Goal: Information Seeking & Learning: Learn about a topic

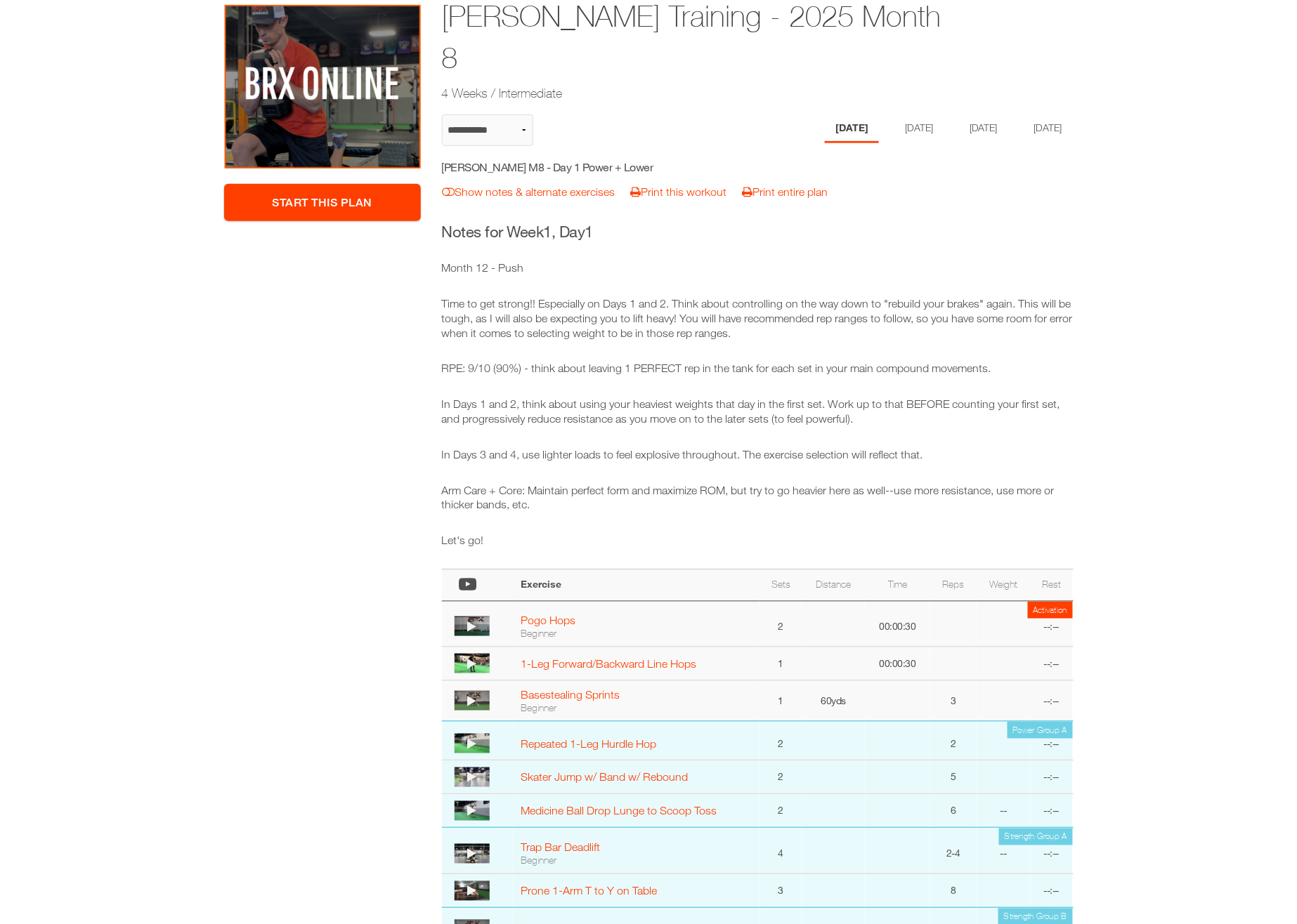
scroll to position [18, 0]
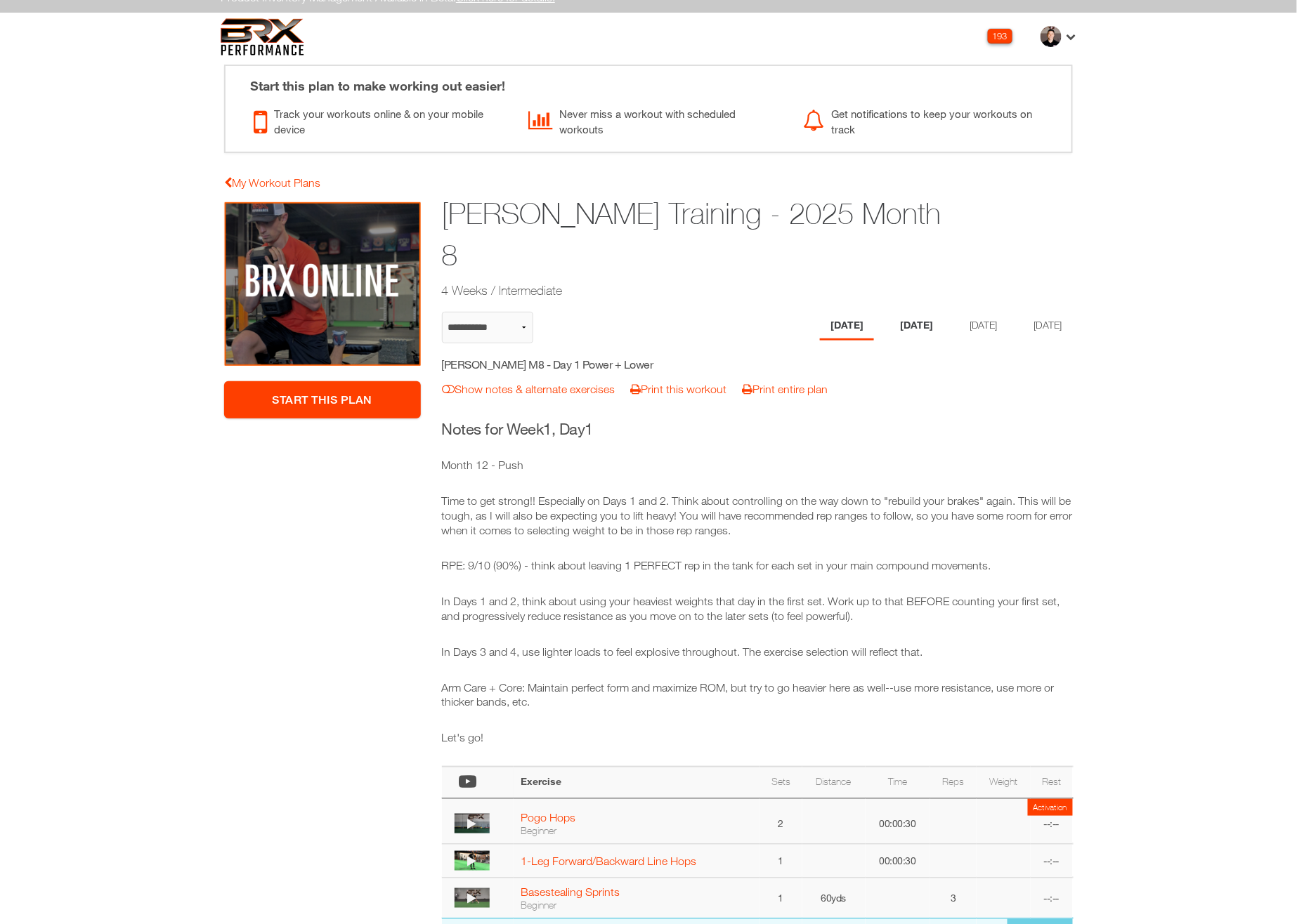
click at [916, 312] on li "[DATE]" at bounding box center [916, 326] width 54 height 29
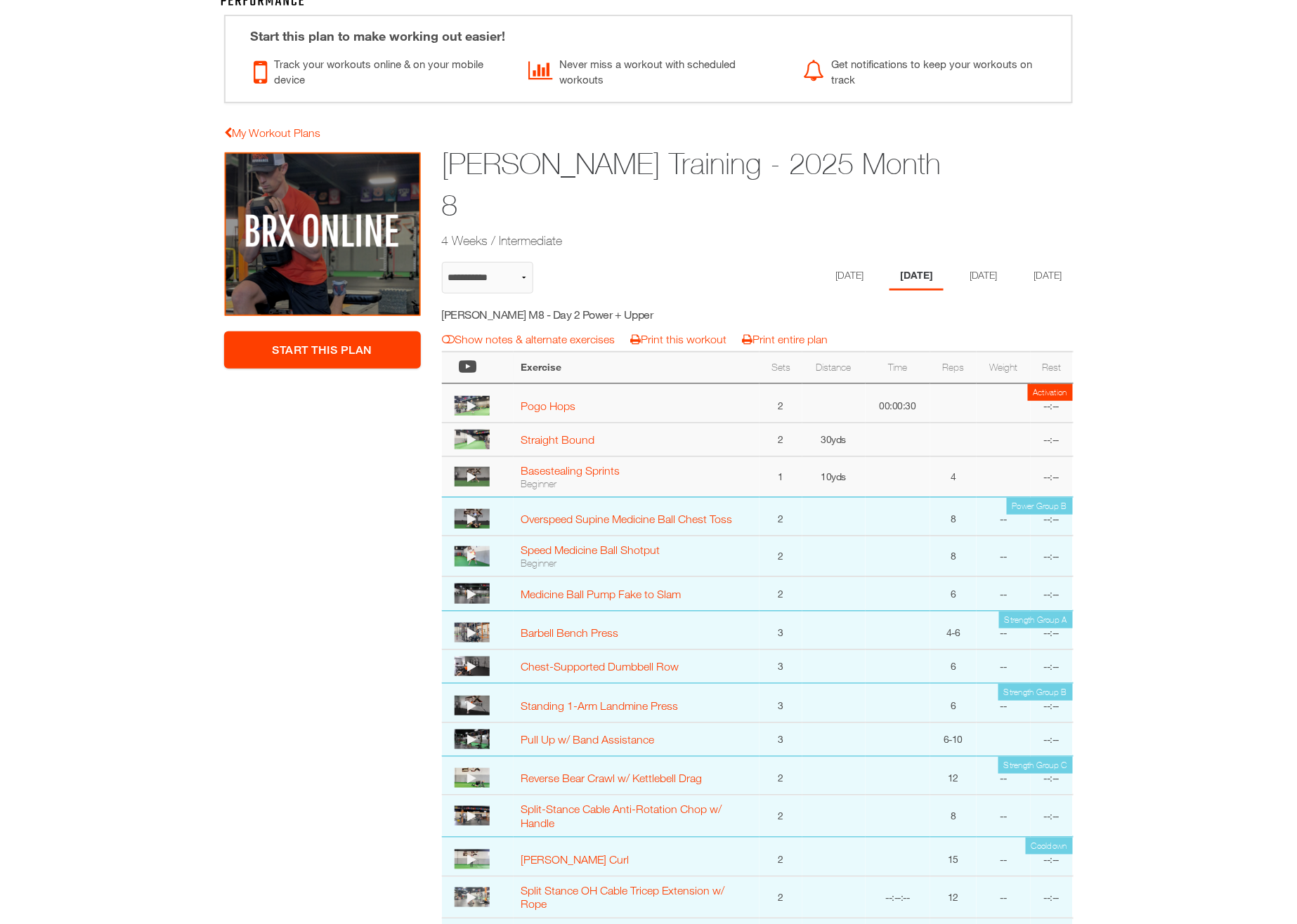
scroll to position [40, 0]
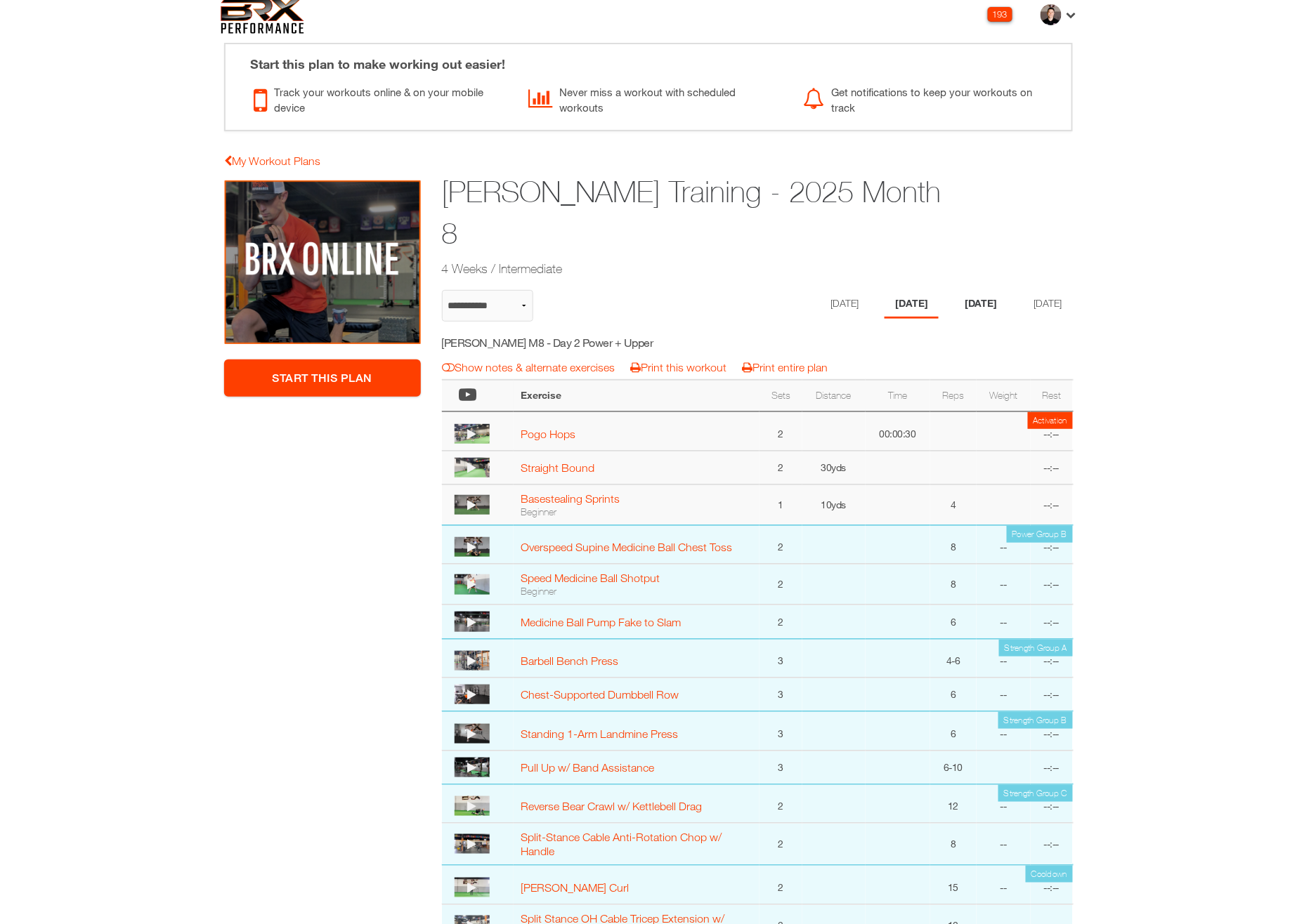
click at [985, 290] on li "[DATE]" at bounding box center [981, 304] width 54 height 29
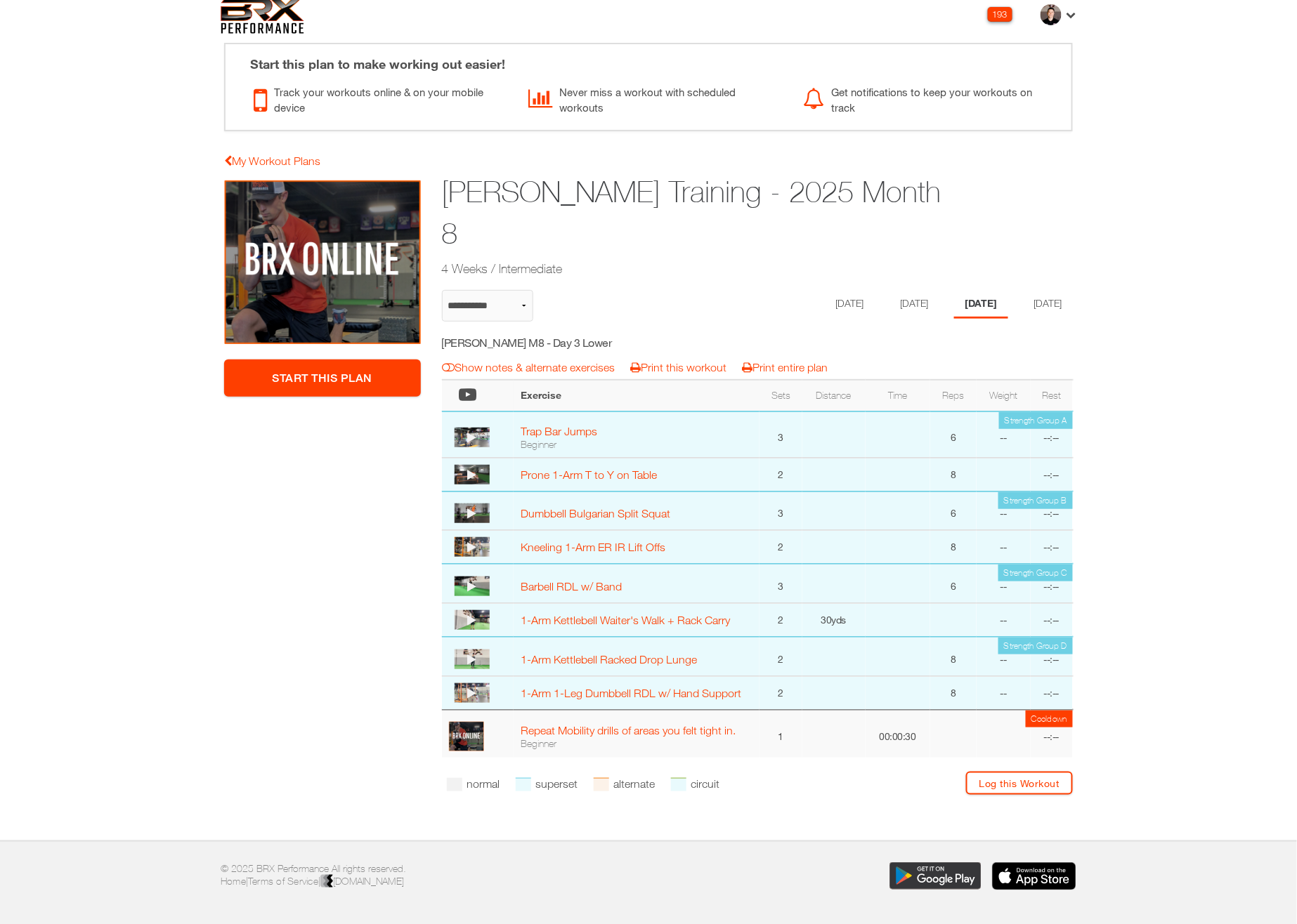
scroll to position [44, 0]
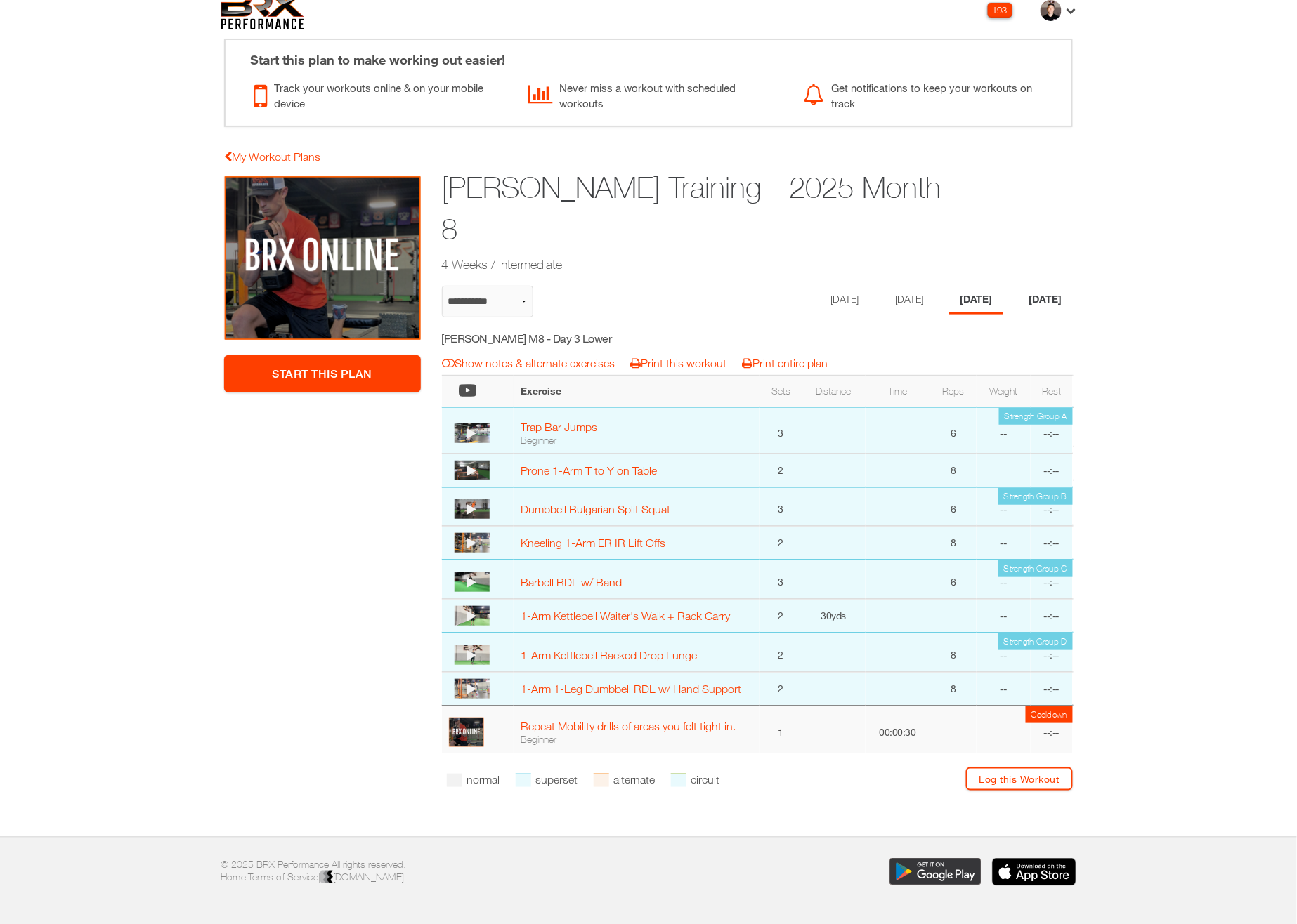
click at [1043, 286] on li "[DATE]" at bounding box center [1046, 300] width 54 height 29
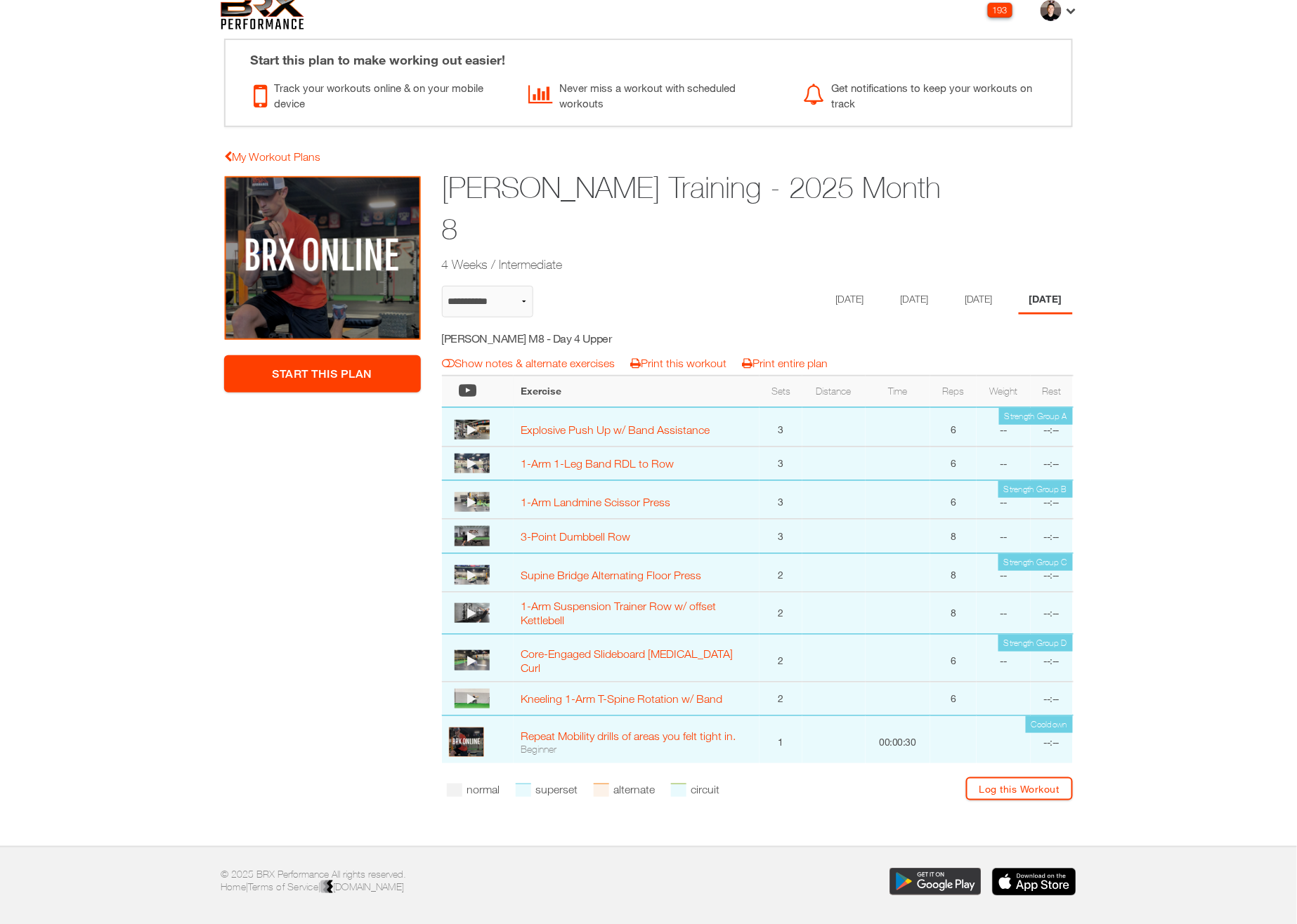
click at [904, 184] on h1 "Jason Rizzo Training - 2025 Month 8" at bounding box center [703, 208] width 523 height 83
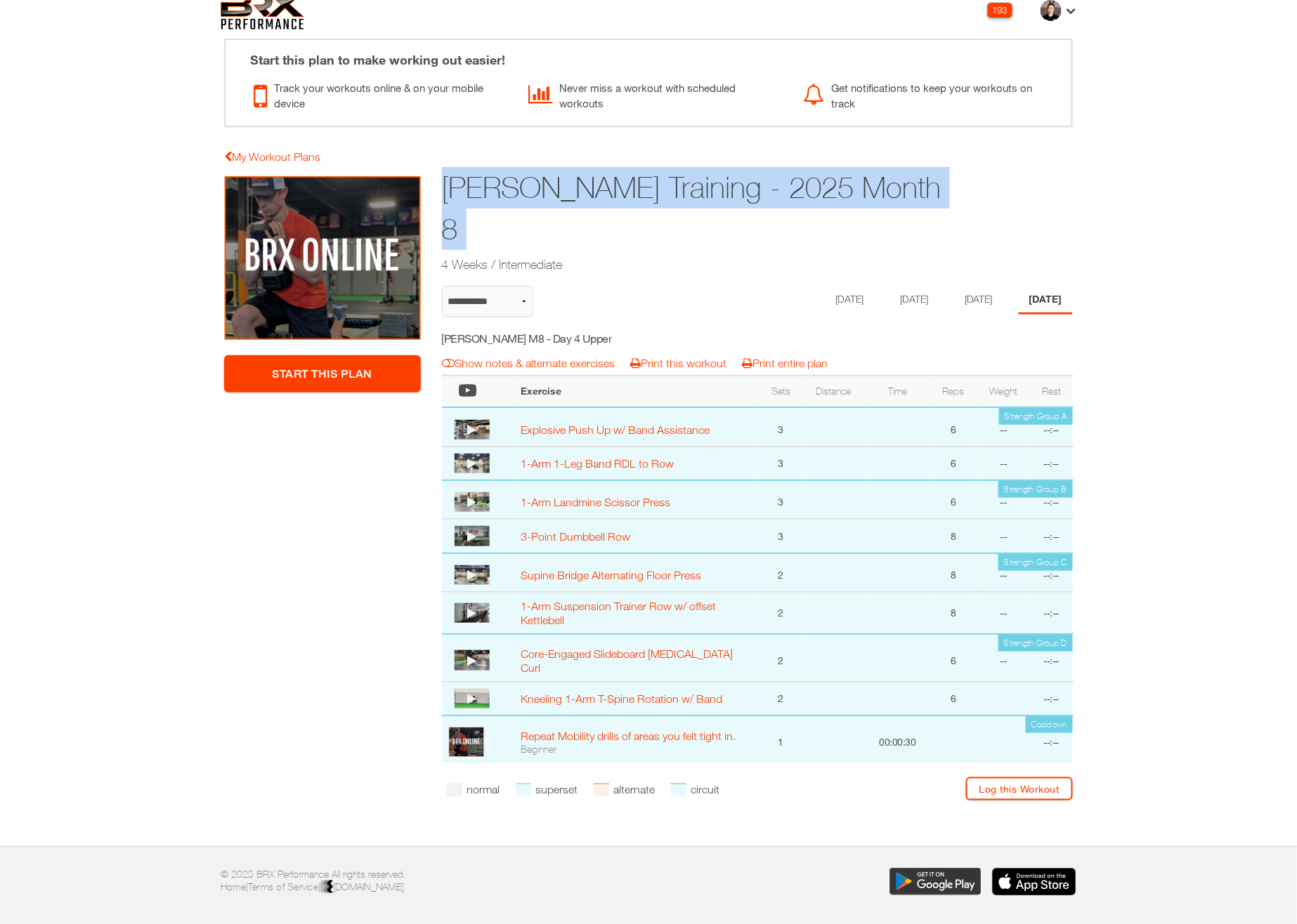
click at [904, 184] on h1 "Jason Rizzo Training - 2025 Month 8" at bounding box center [703, 208] width 523 height 83
copy div "Jason Rizzo Training - 2025 Month 8"
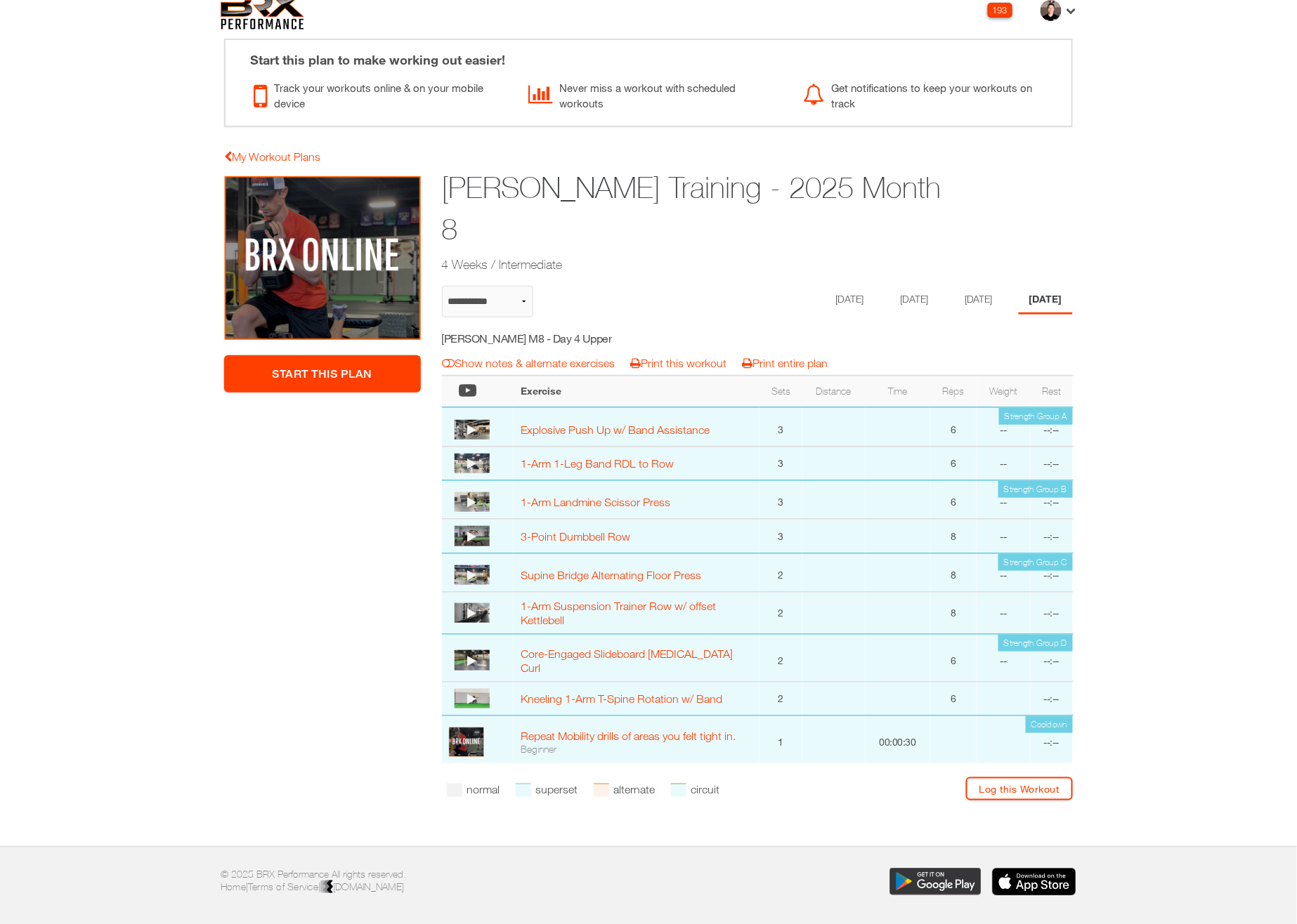
click at [862, 286] on ul "Monday Tuesday Thursday Friday" at bounding box center [941, 300] width 263 height 29
click at [821, 286] on li "[DATE]" at bounding box center [847, 300] width 54 height 29
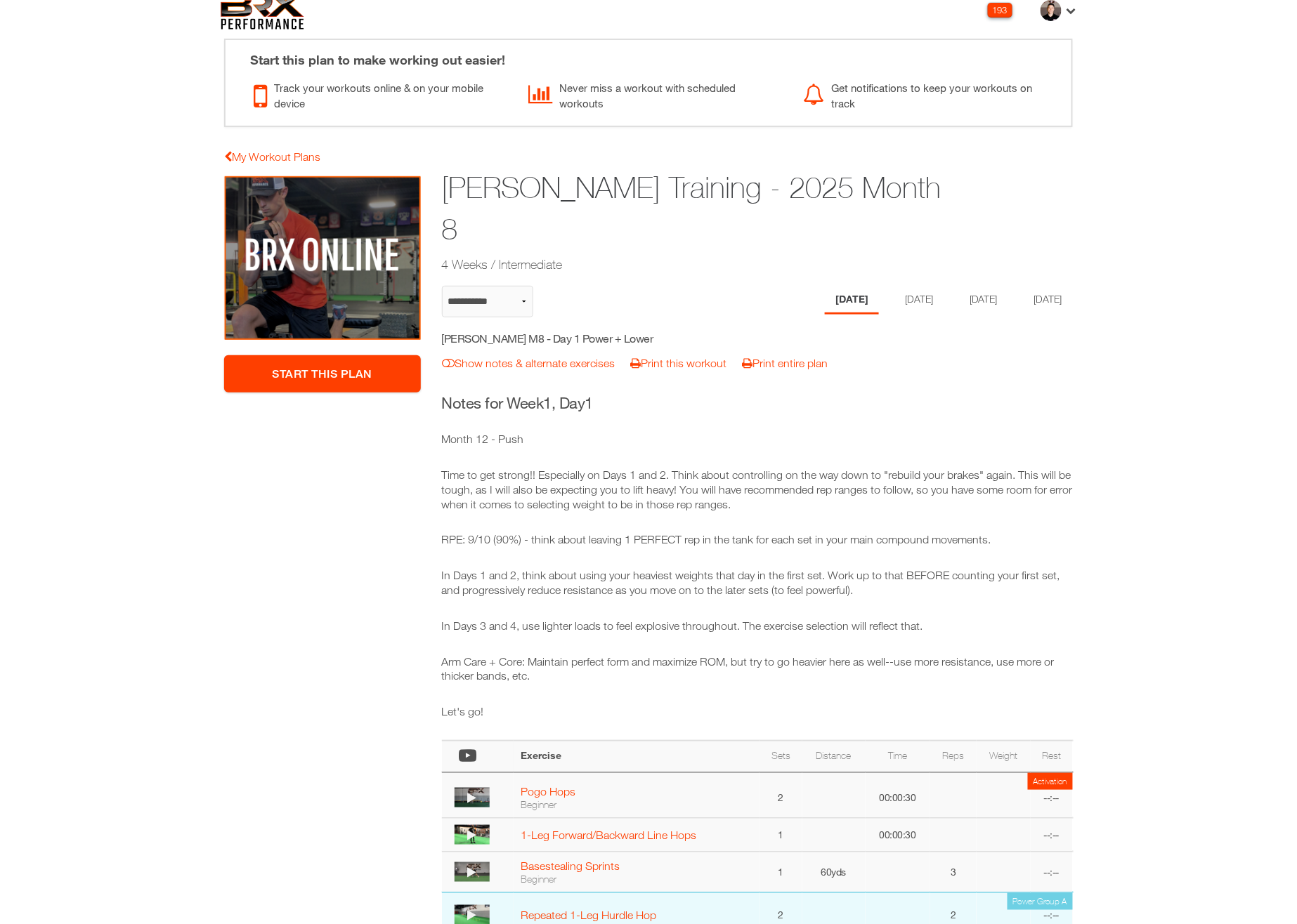
click at [565, 331] on h5 "Jason Rizzo M8 - Day 1 Power + Lower" at bounding box center [567, 338] width 251 height 15
copy div "Jason Rizzo M8 - Day 1 Power + Lower notes & alternates | Print Workout | Print…"
click at [897, 286] on li "[DATE]" at bounding box center [916, 300] width 54 height 29
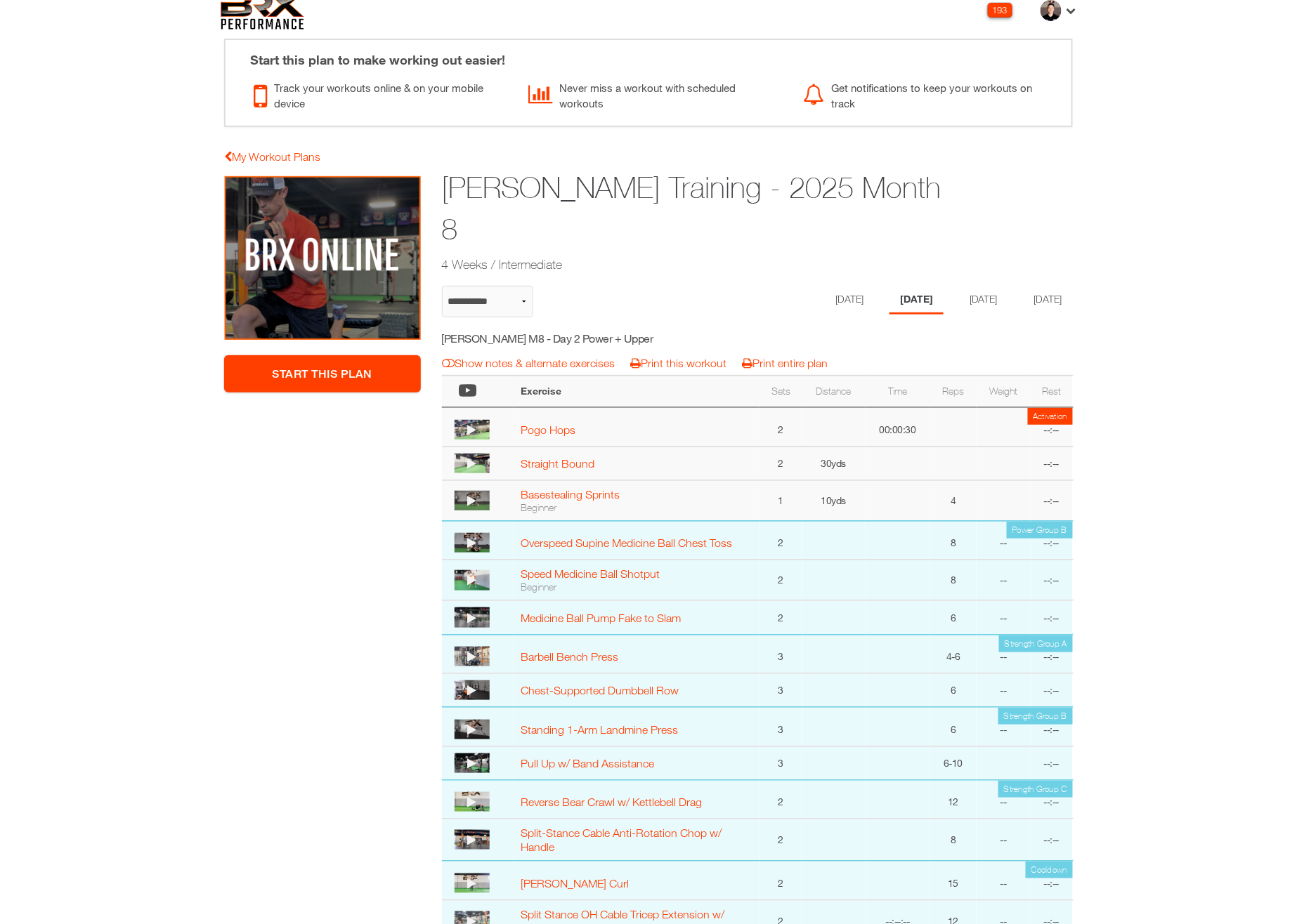
click at [581, 331] on h5 "Jason Rizzo M8 - Day 2 Power + Upper" at bounding box center [567, 338] width 251 height 15
copy div "Jason Rizzo M8 - Day 2 Power + Upper notes & alternates | Print Workout | Print…"
click at [980, 286] on li "[DATE]" at bounding box center [981, 300] width 54 height 29
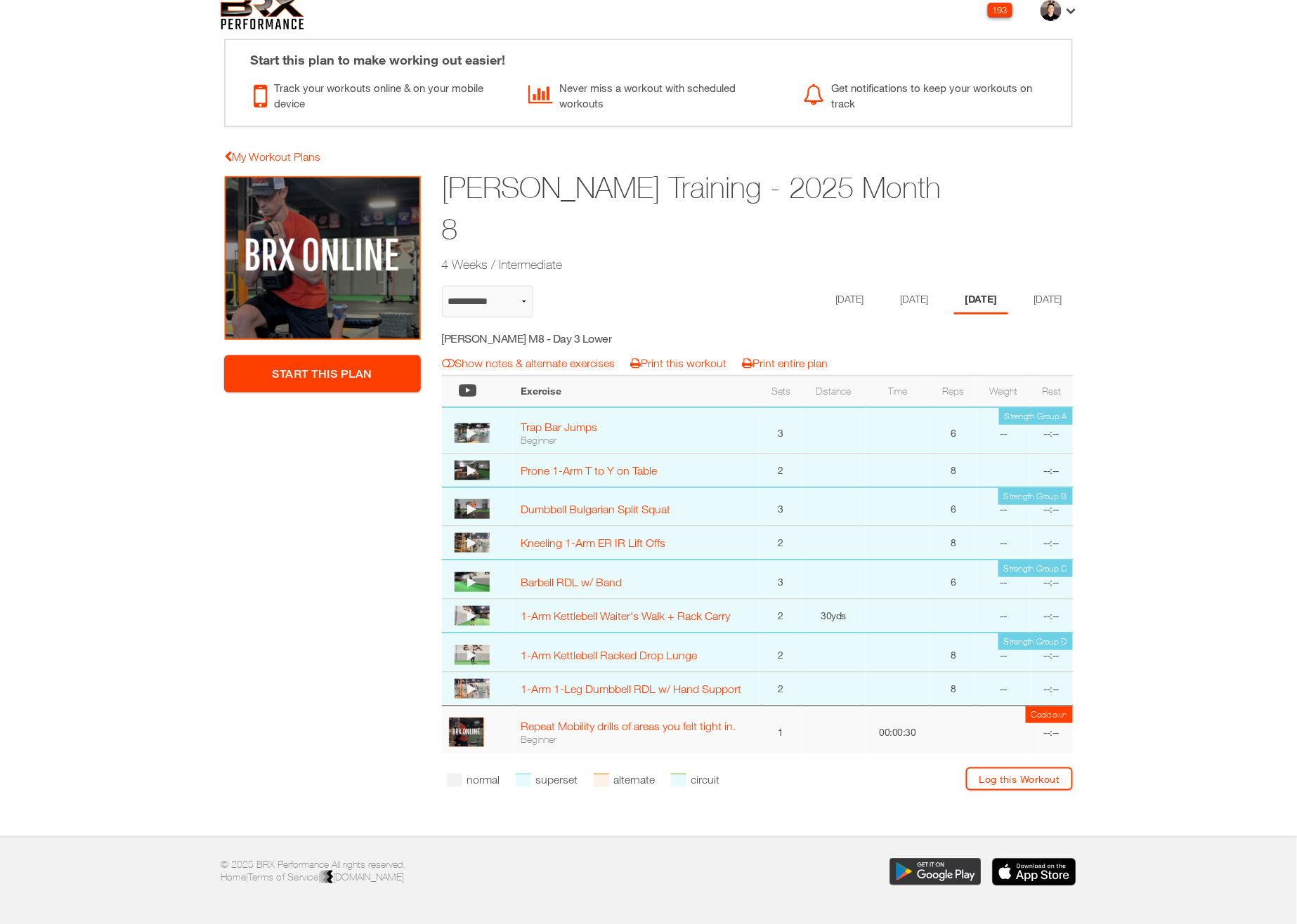
click at [556, 331] on h5 "Jason Rizzo M8 - Day 3 Lower" at bounding box center [567, 338] width 251 height 15
copy div "Jason Rizzo M8 - Day 3 Lower notes & alternates | Print Workout | Print Plan"
click at [827, 286] on li "[DATE]" at bounding box center [847, 300] width 54 height 29
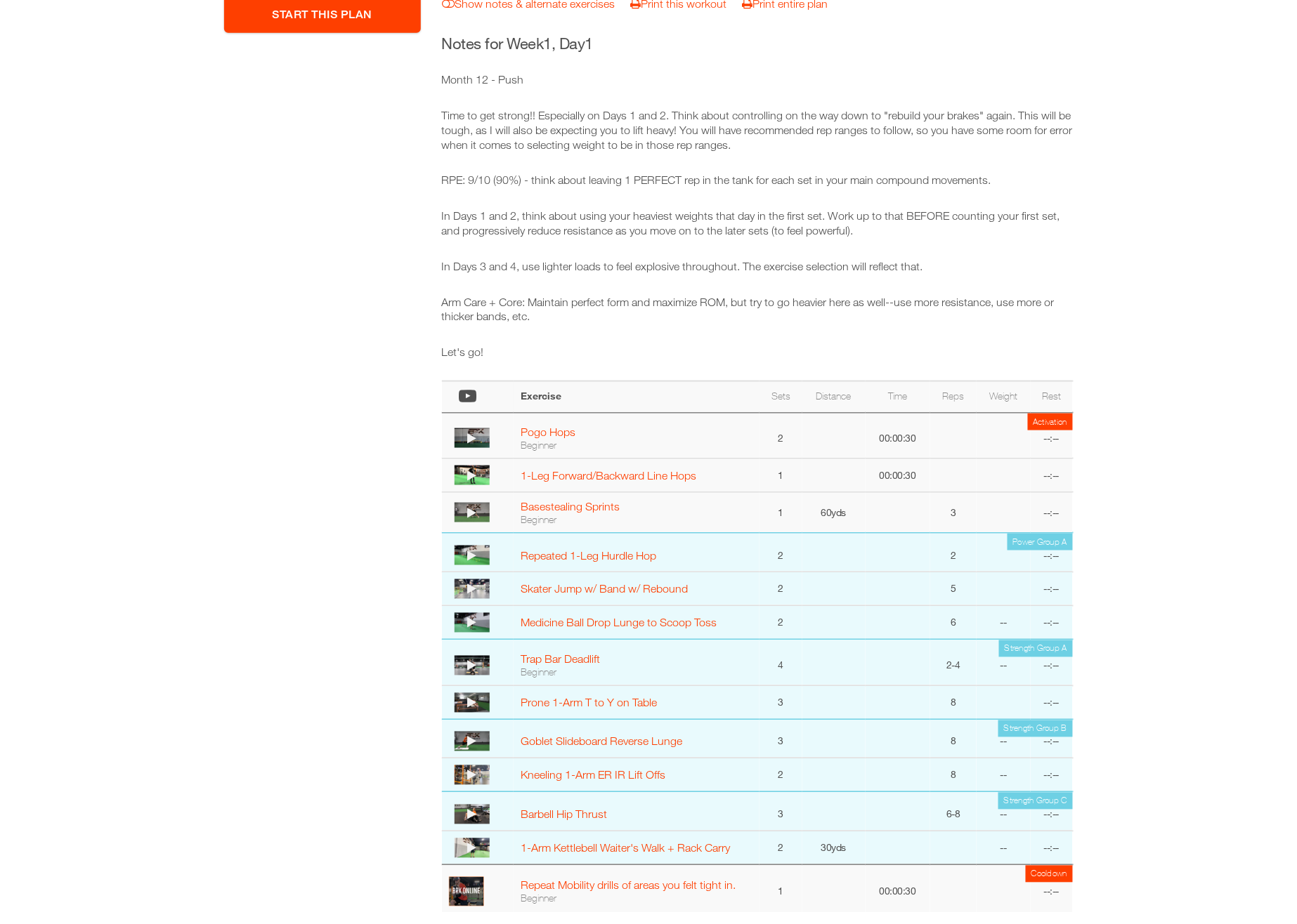
scroll to position [269, 0]
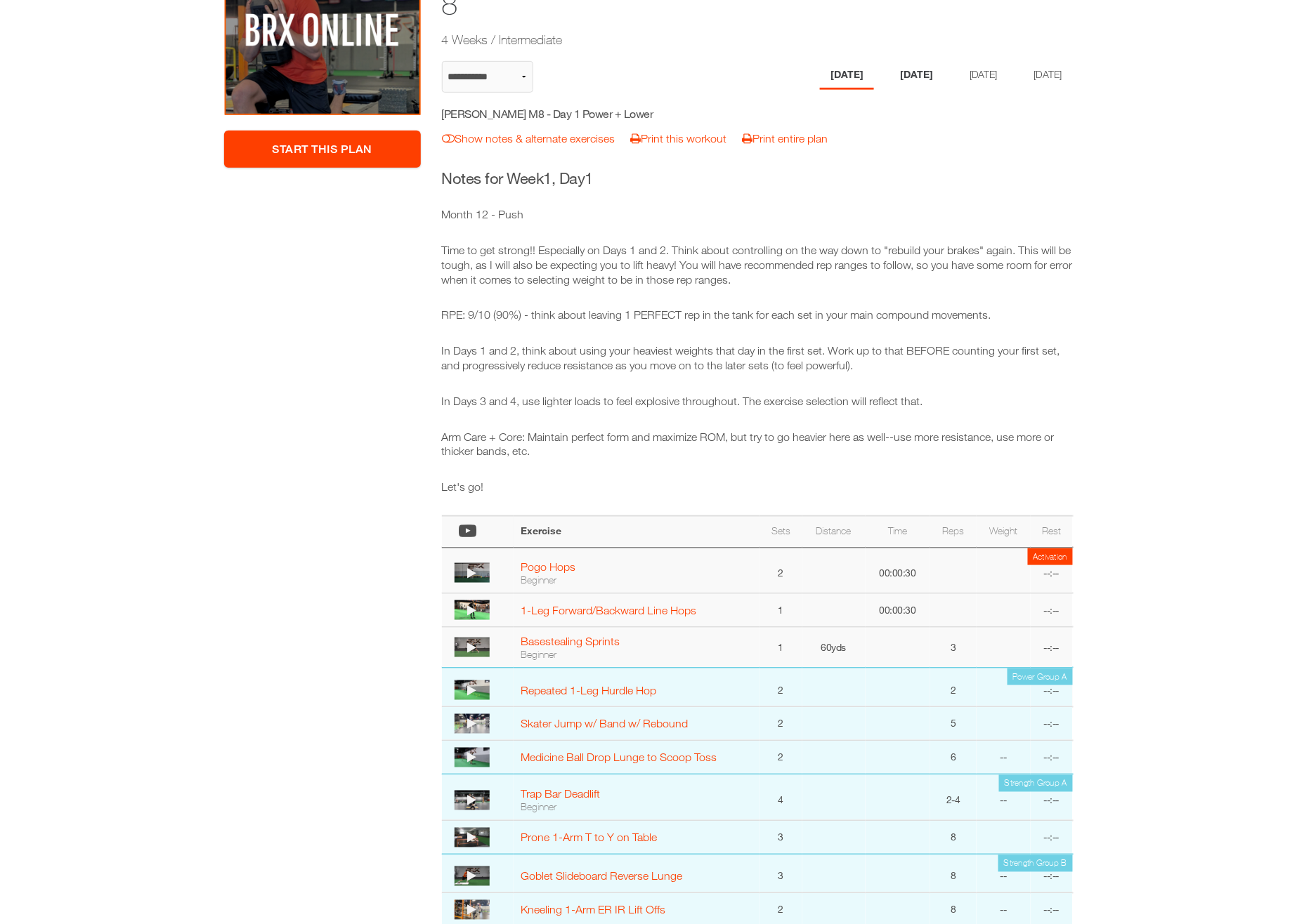
click at [896, 61] on li "[DATE]" at bounding box center [916, 76] width 54 height 29
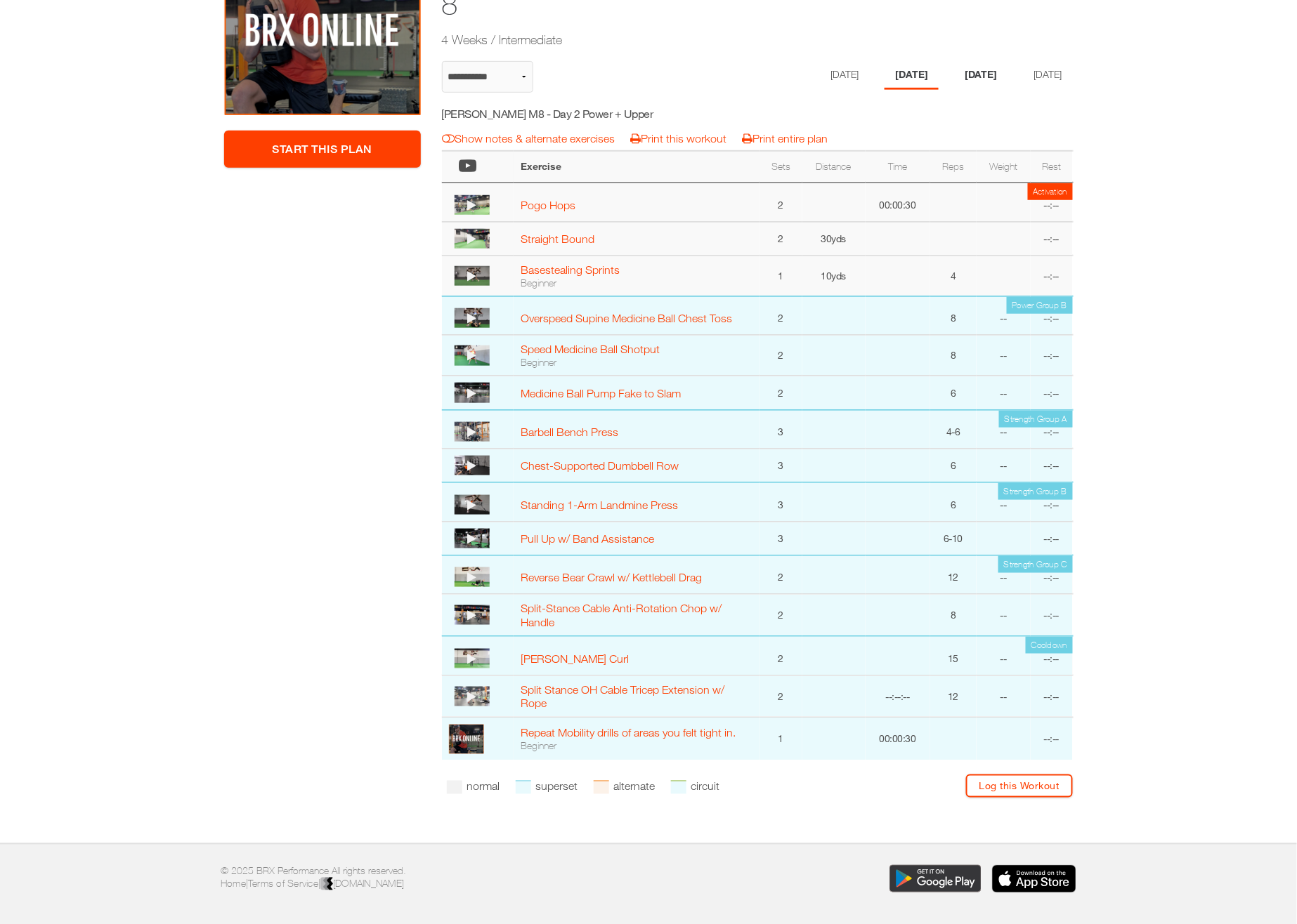
click at [991, 61] on li "[DATE]" at bounding box center [981, 76] width 54 height 29
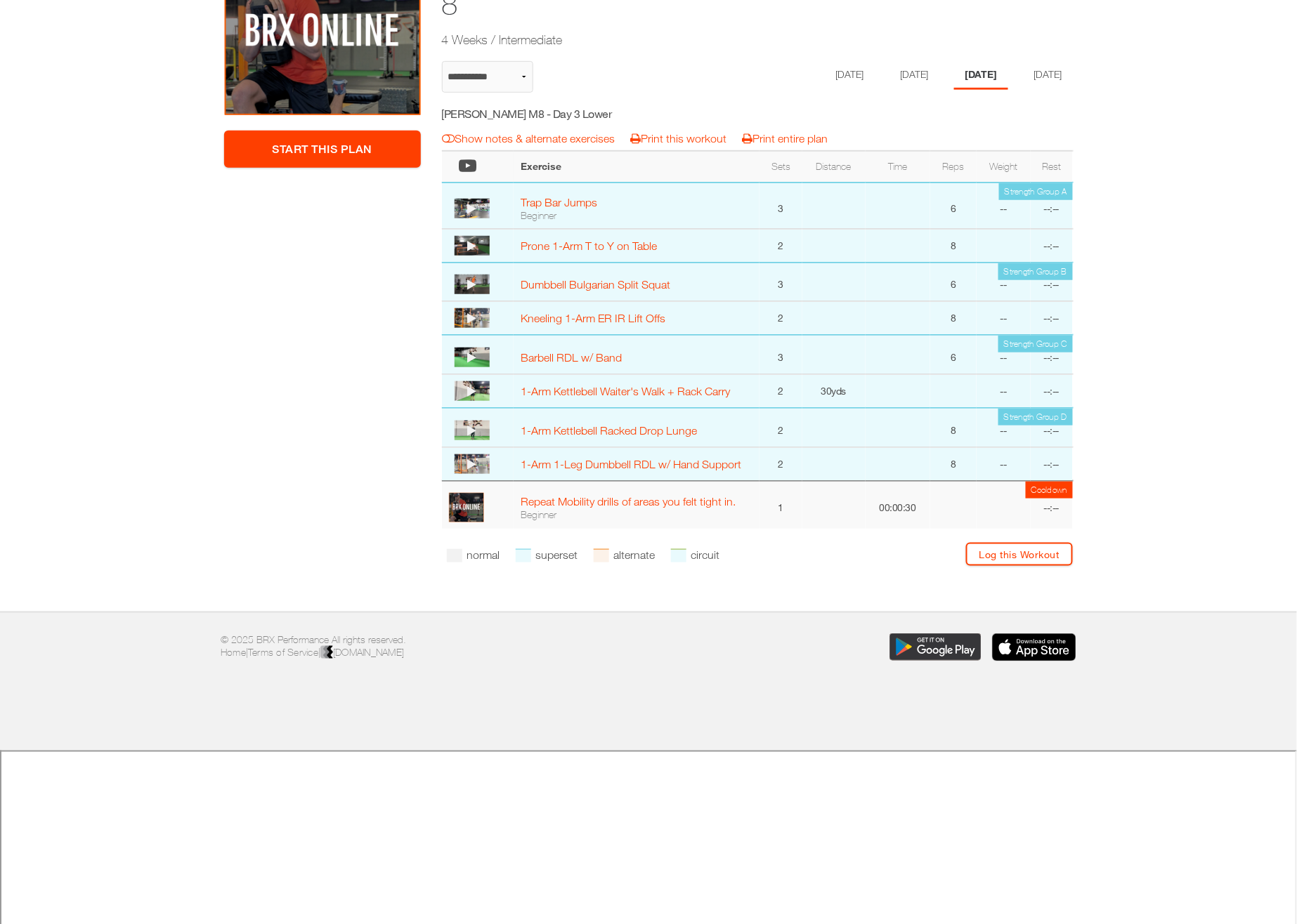
scroll to position [44, 0]
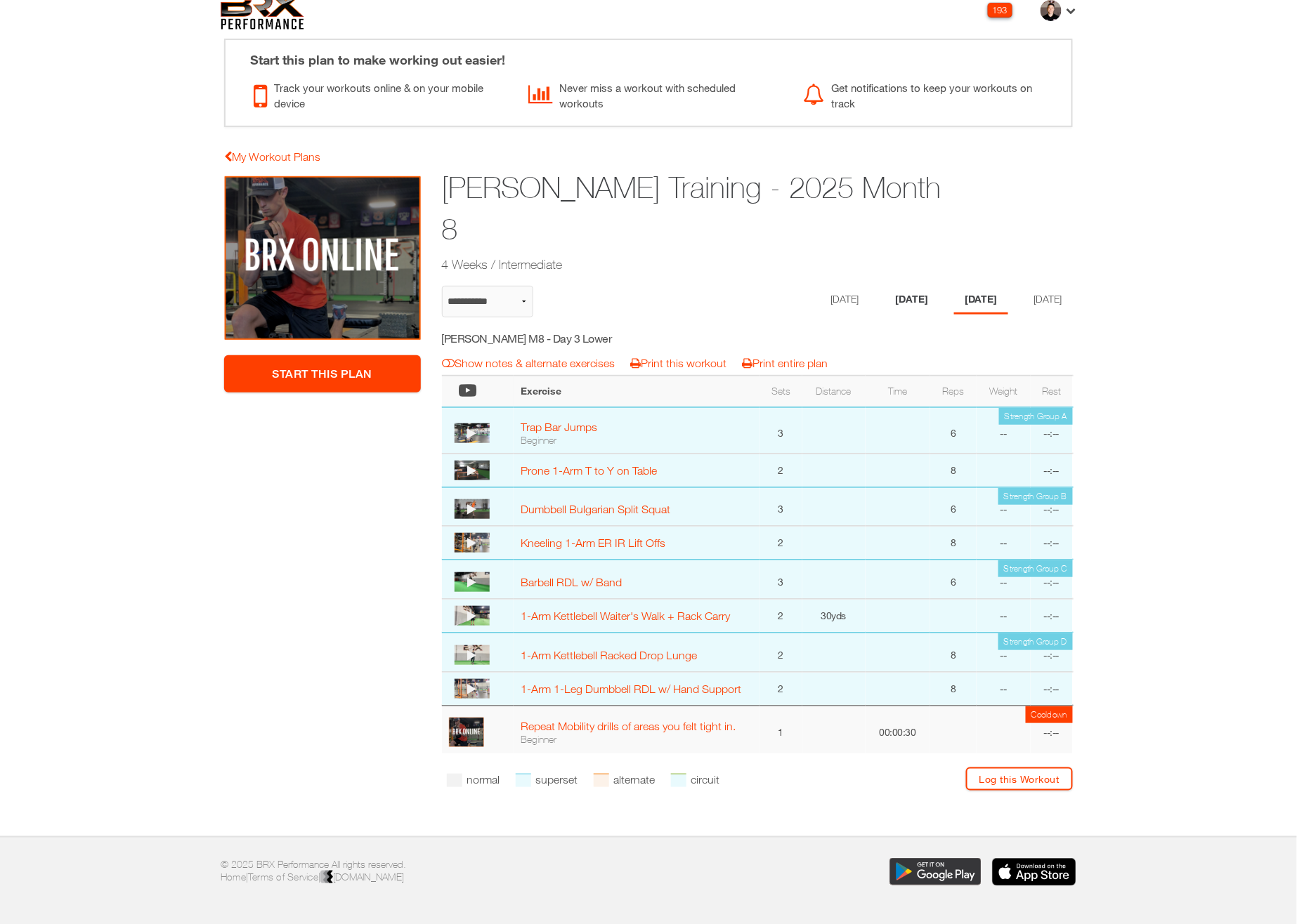
click at [900, 286] on li "[DATE]" at bounding box center [911, 300] width 54 height 29
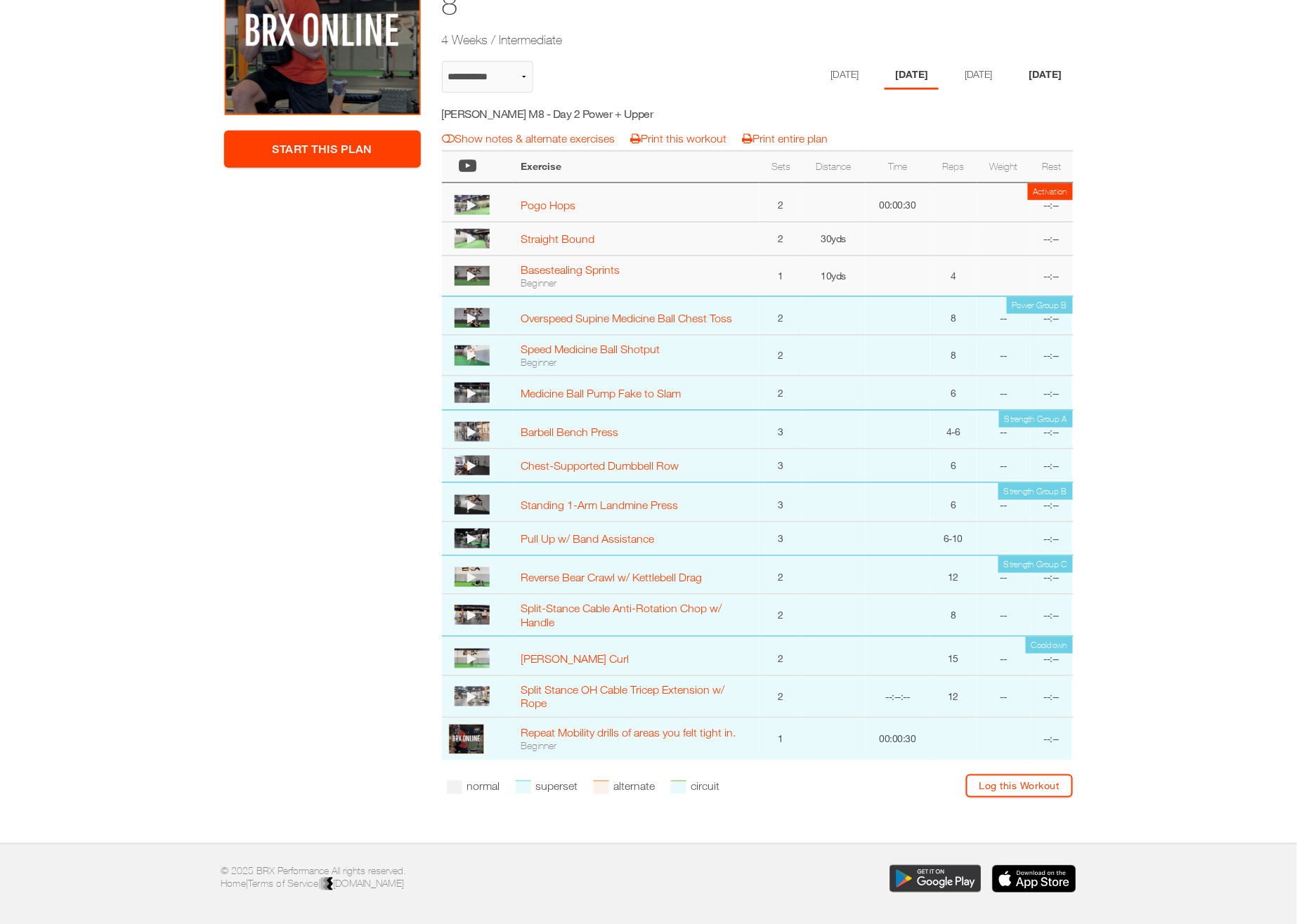
click at [1043, 61] on li "[DATE]" at bounding box center [1046, 76] width 54 height 29
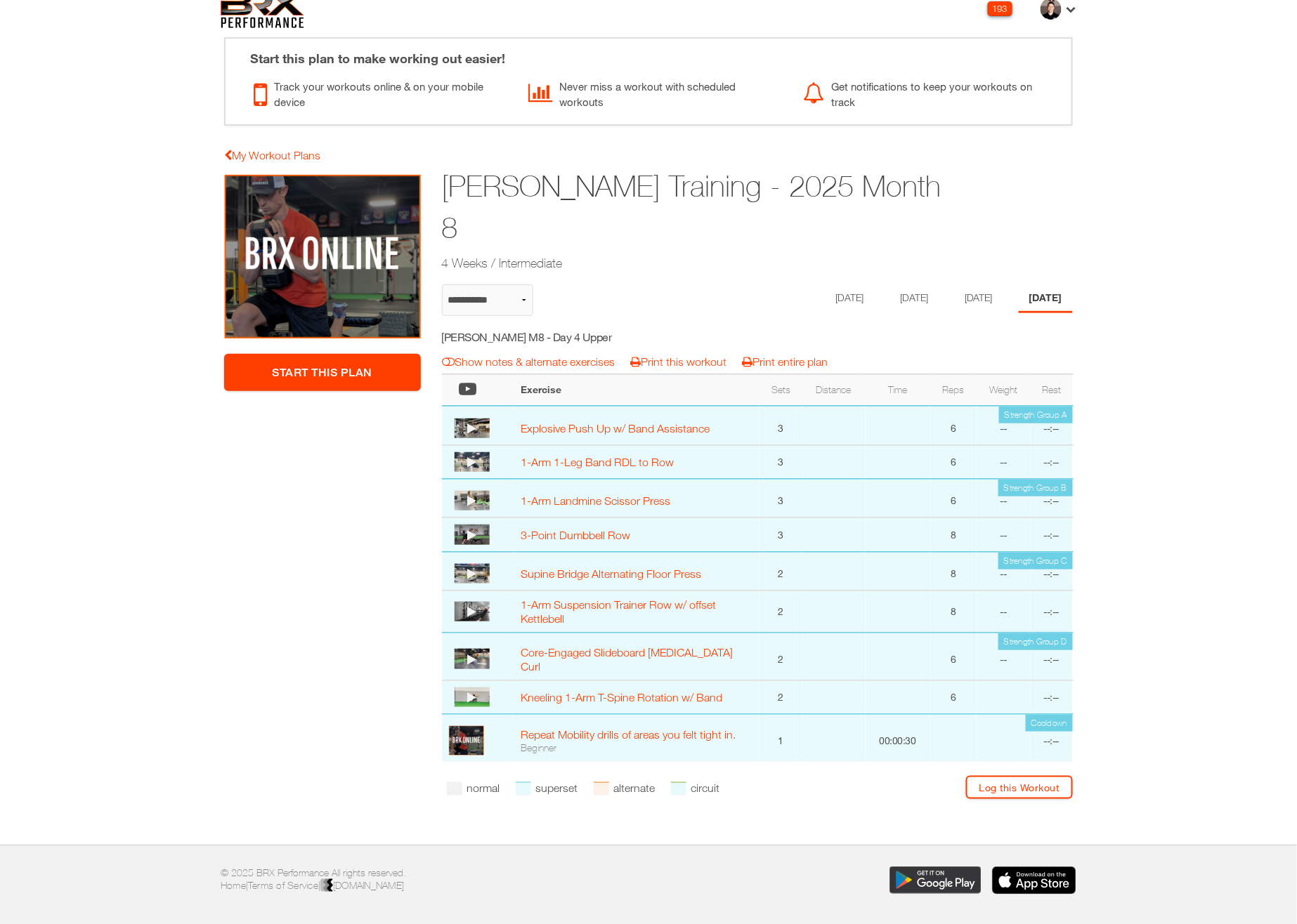
click at [296, 26] on img at bounding box center [262, 10] width 84 height 38
select select "**********"
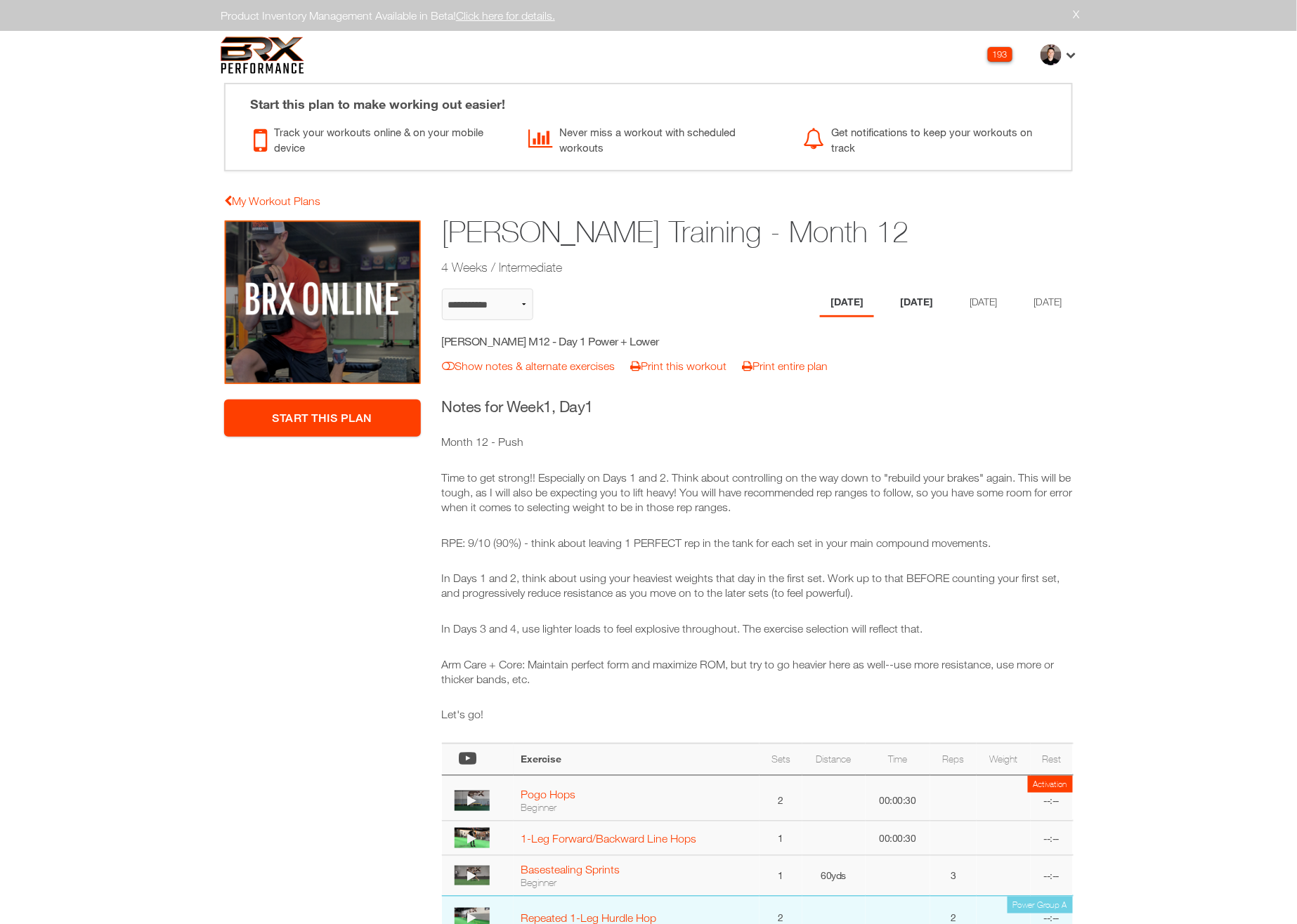
click at [899, 299] on li "[DATE]" at bounding box center [916, 303] width 54 height 29
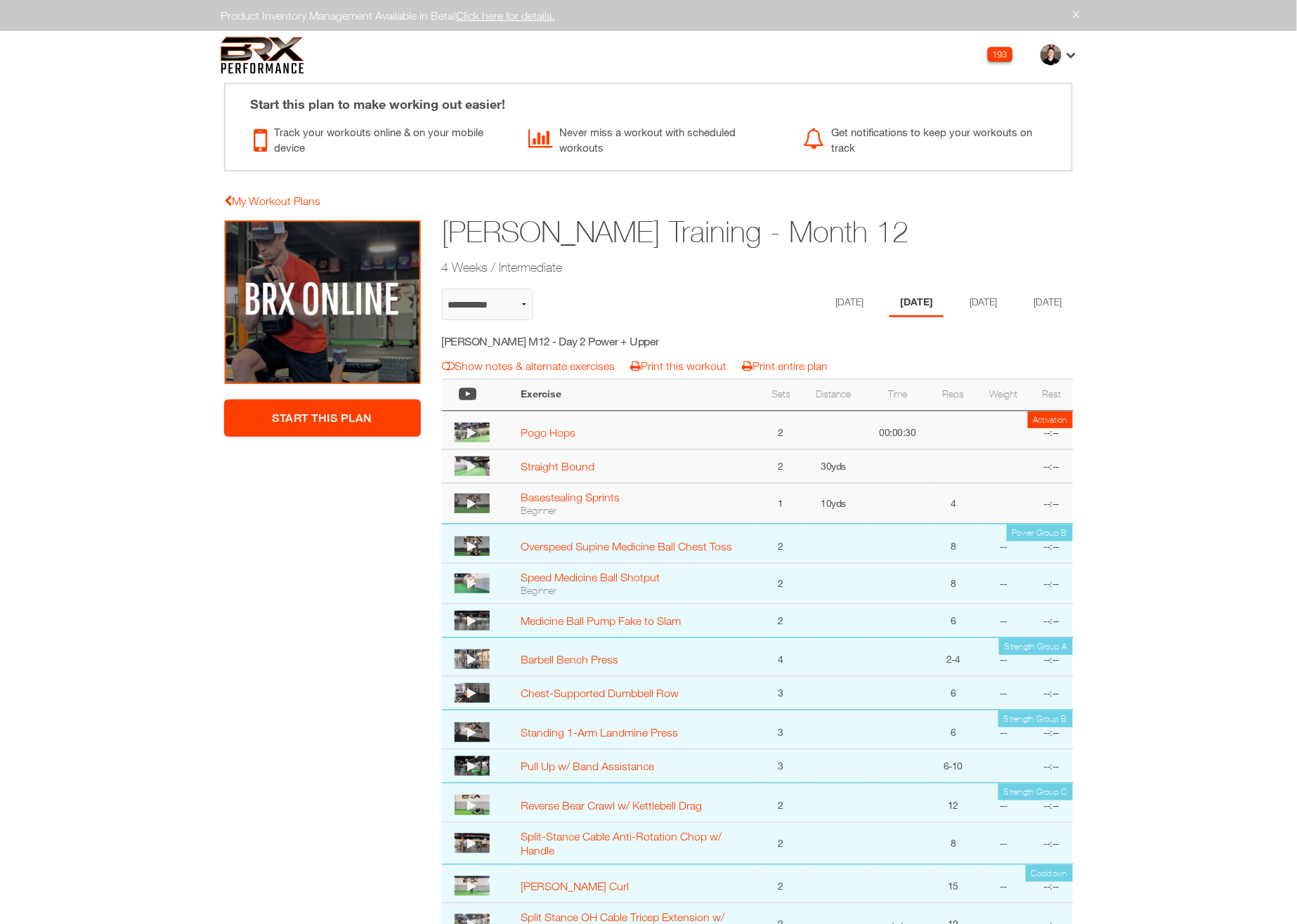
select select "**********"
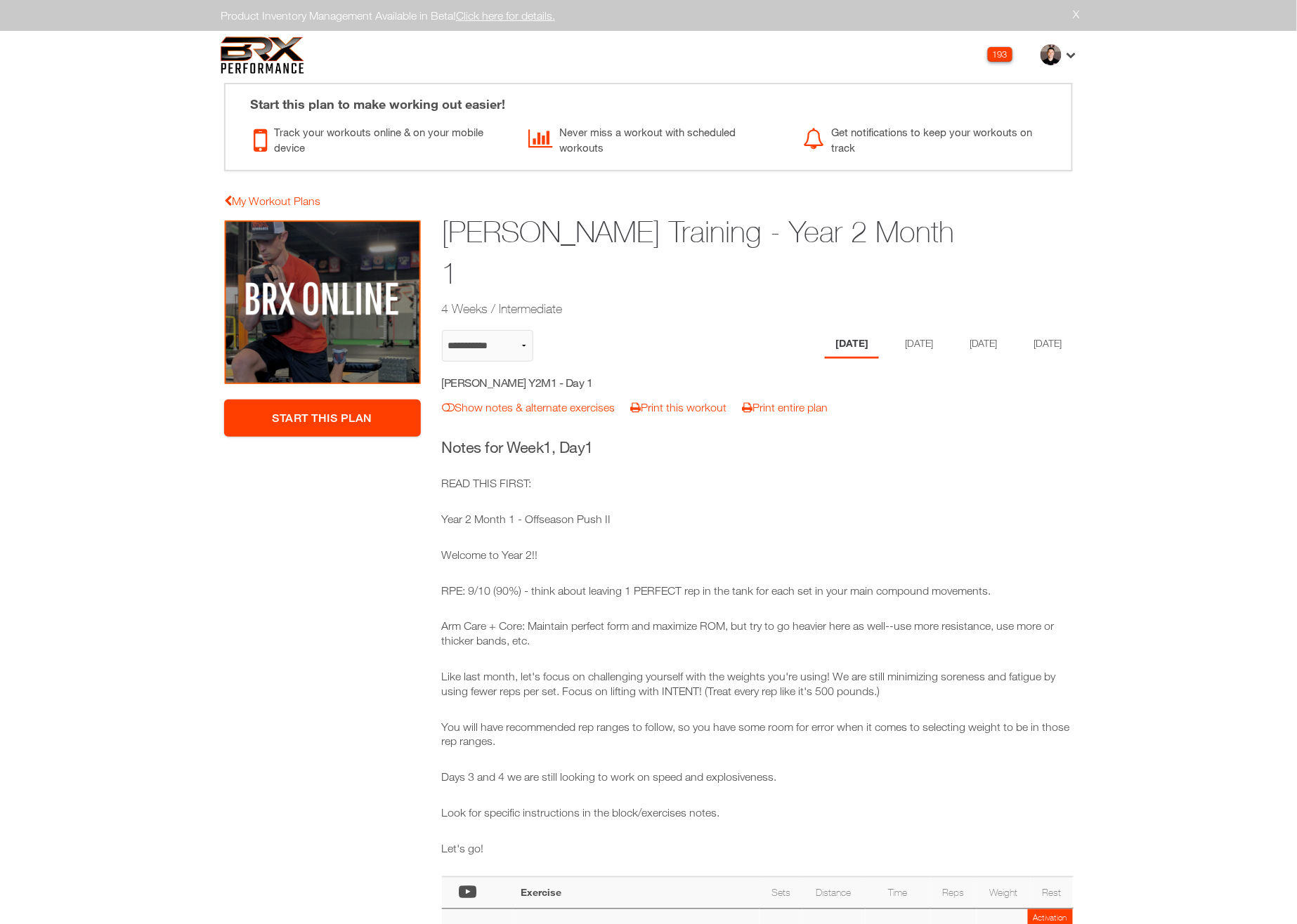
select select "**********"
click at [980, 336] on li "[DATE]" at bounding box center [981, 345] width 54 height 29
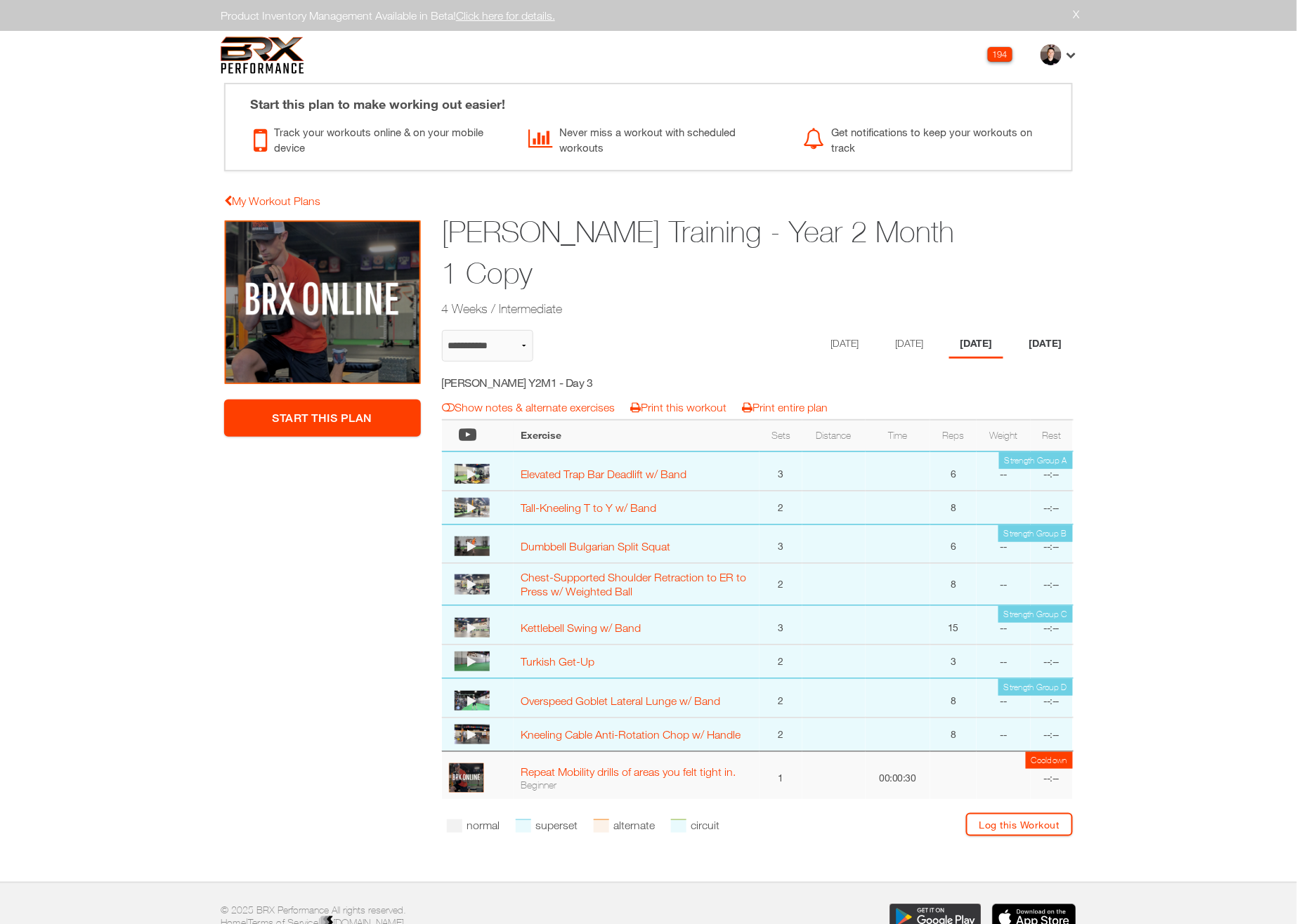
click at [1049, 338] on li "[DATE]" at bounding box center [1046, 345] width 54 height 29
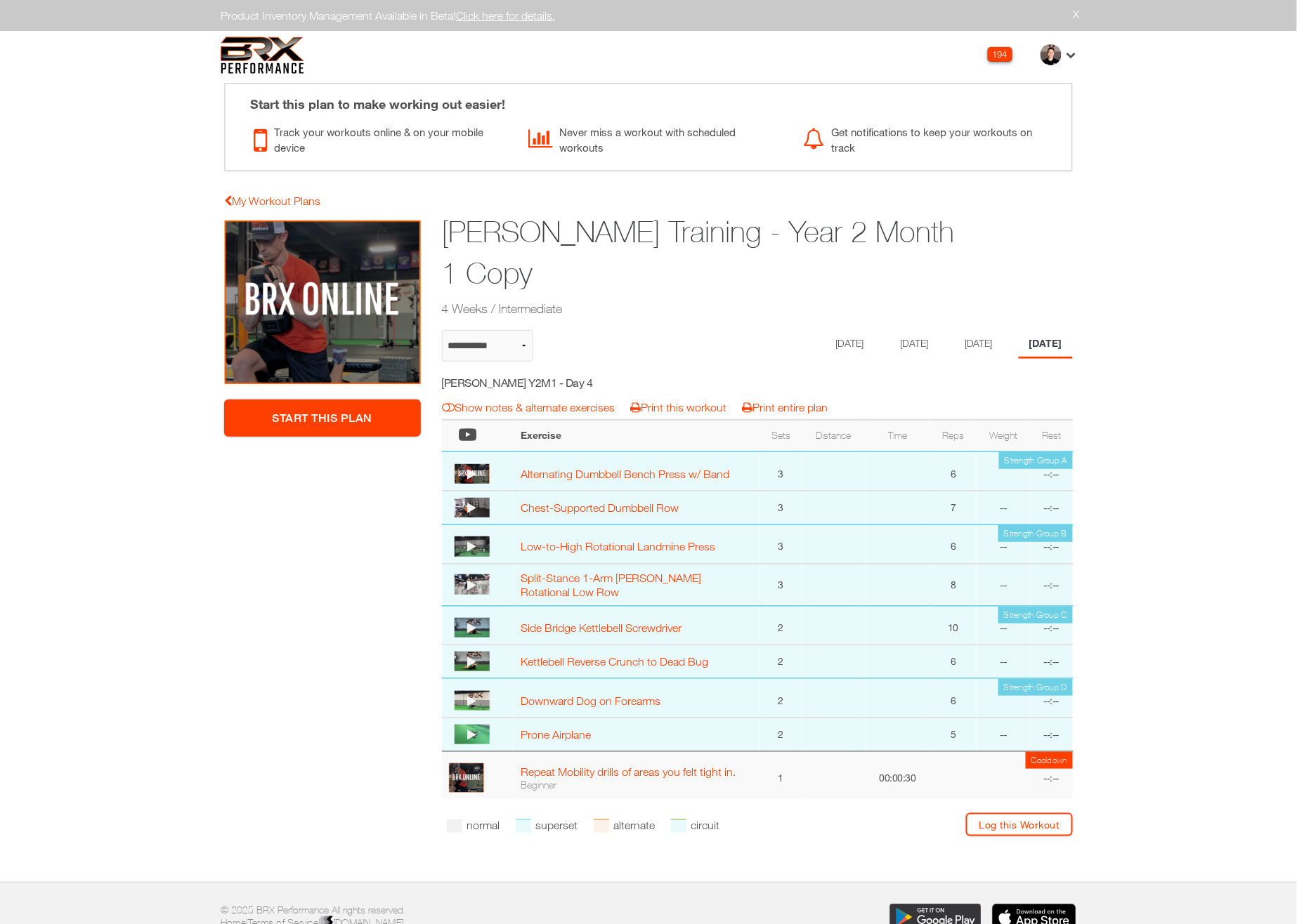
select select "**********"
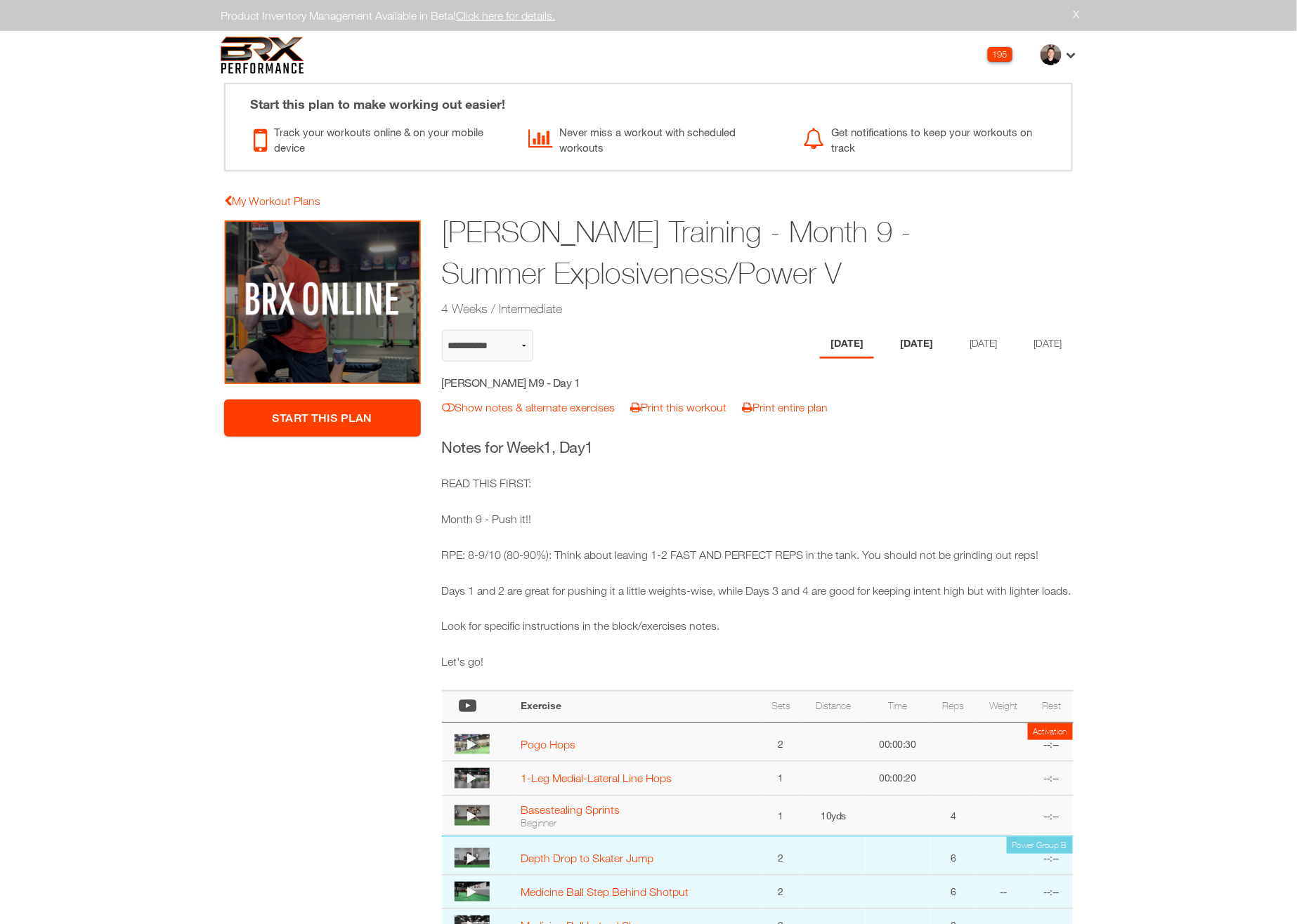
click at [912, 343] on li "[DATE]" at bounding box center [916, 345] width 54 height 29
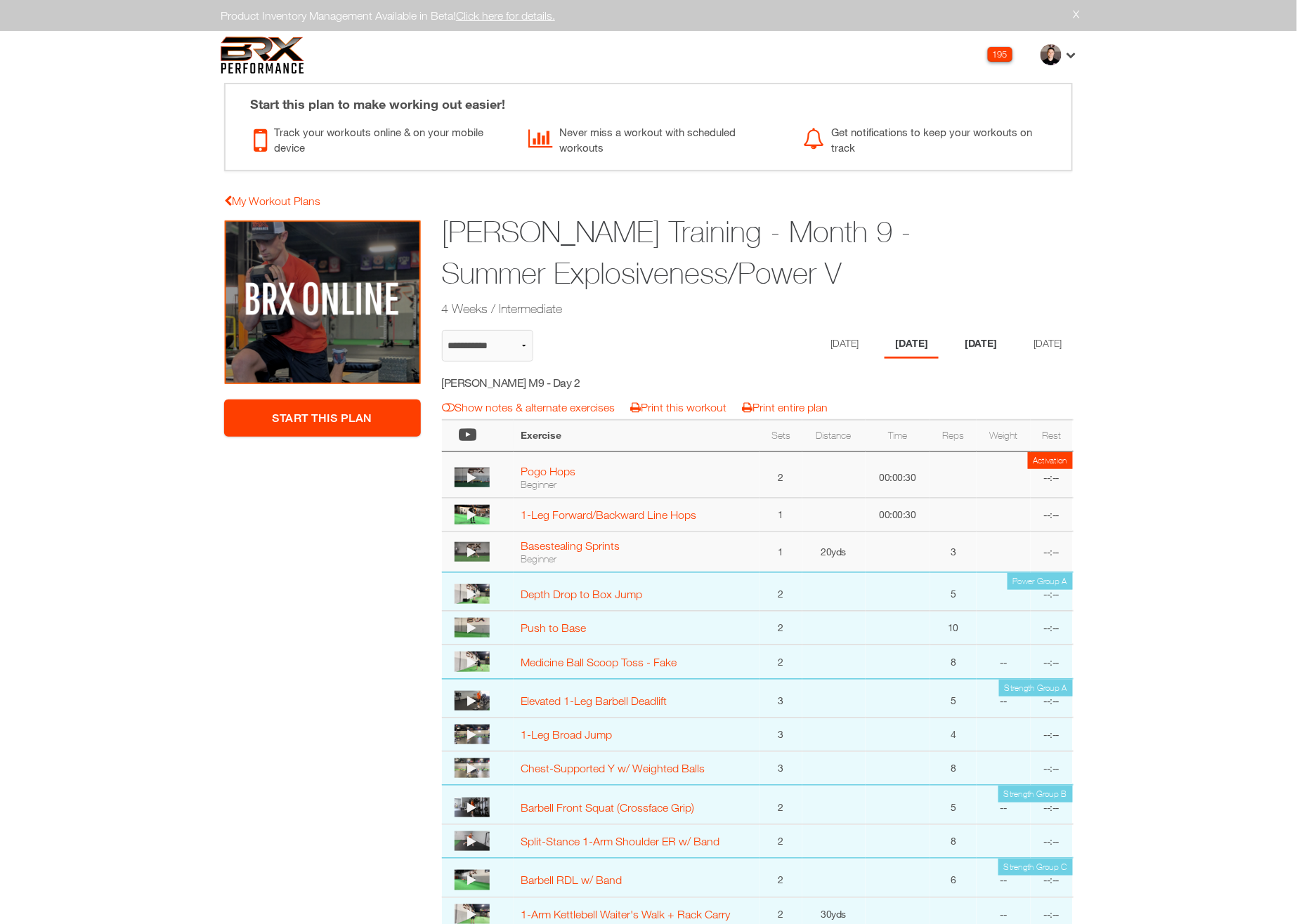
click at [974, 346] on li "[DATE]" at bounding box center [981, 345] width 54 height 29
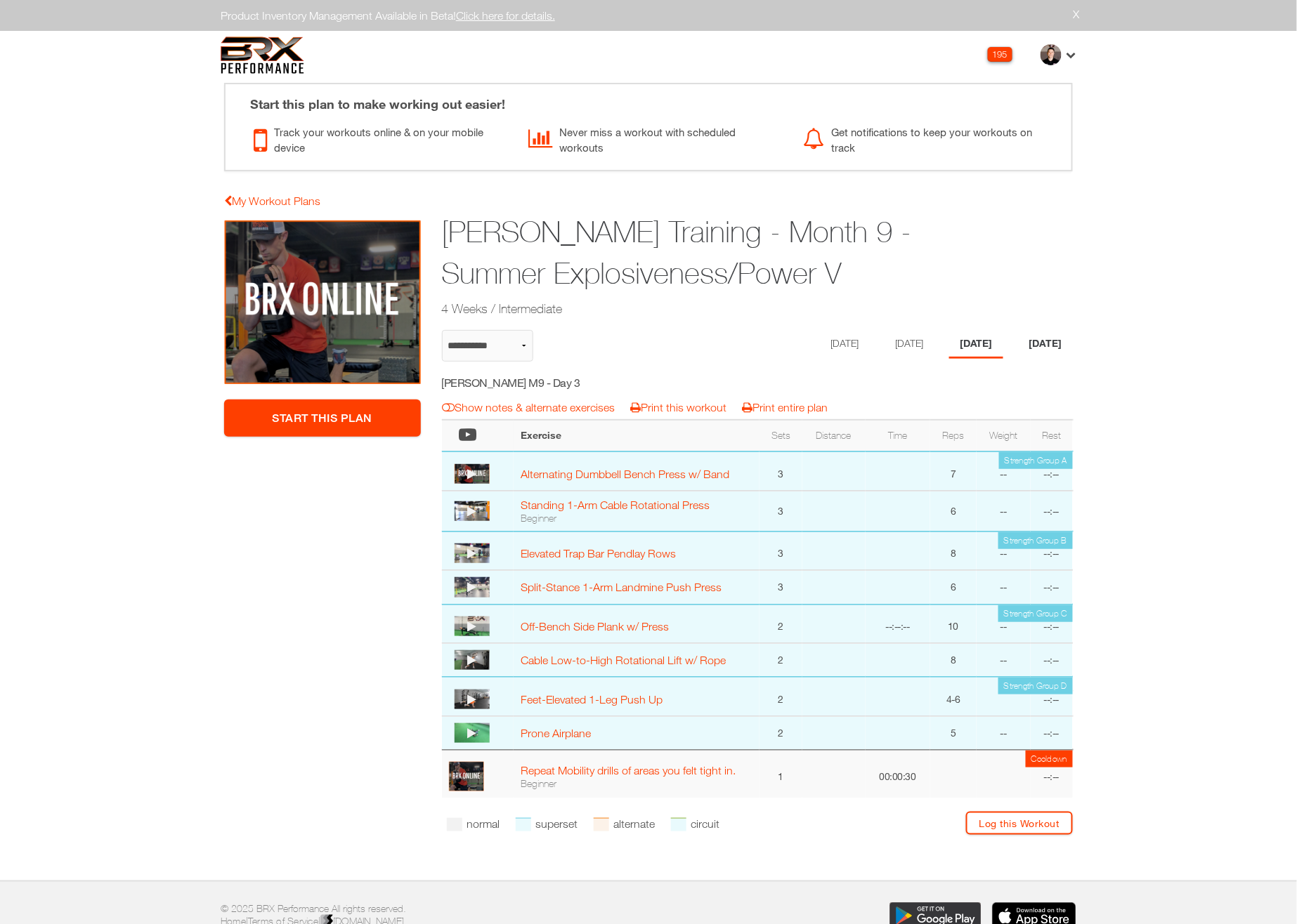
click at [1025, 337] on li "[DATE]" at bounding box center [1046, 345] width 54 height 29
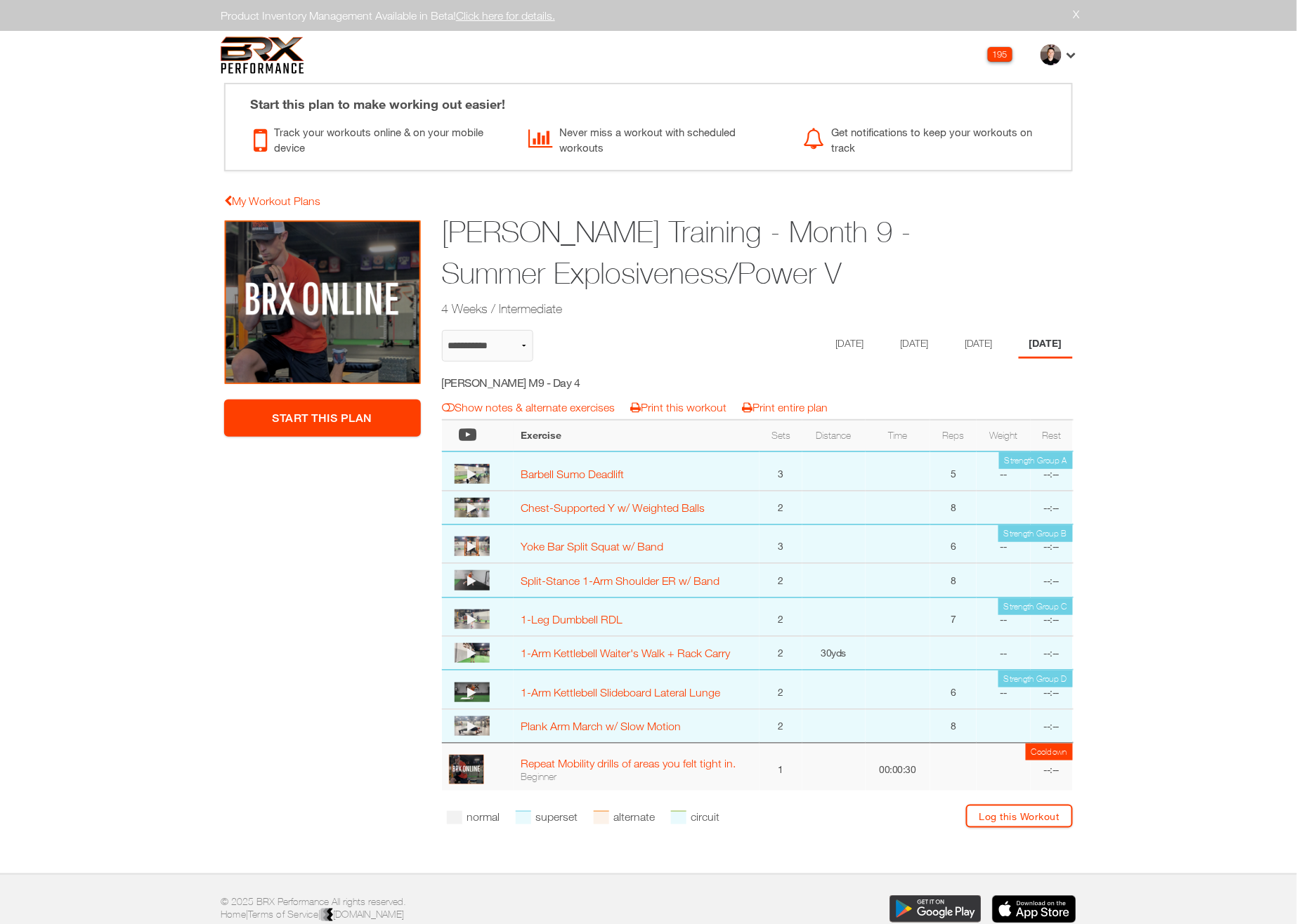
drag, startPoint x: 845, startPoint y: 279, endPoint x: 442, endPoint y: 231, distance: 405.8
click at [442, 231] on h1 "Ethan LeCureux Training - Month 9 - Summer Explosiveness/Power V" at bounding box center [703, 253] width 523 height 83
copy h1 "Ethan LeCureux Training - Month 9 - Summer Explosiveness/Power V"
select select "**********"
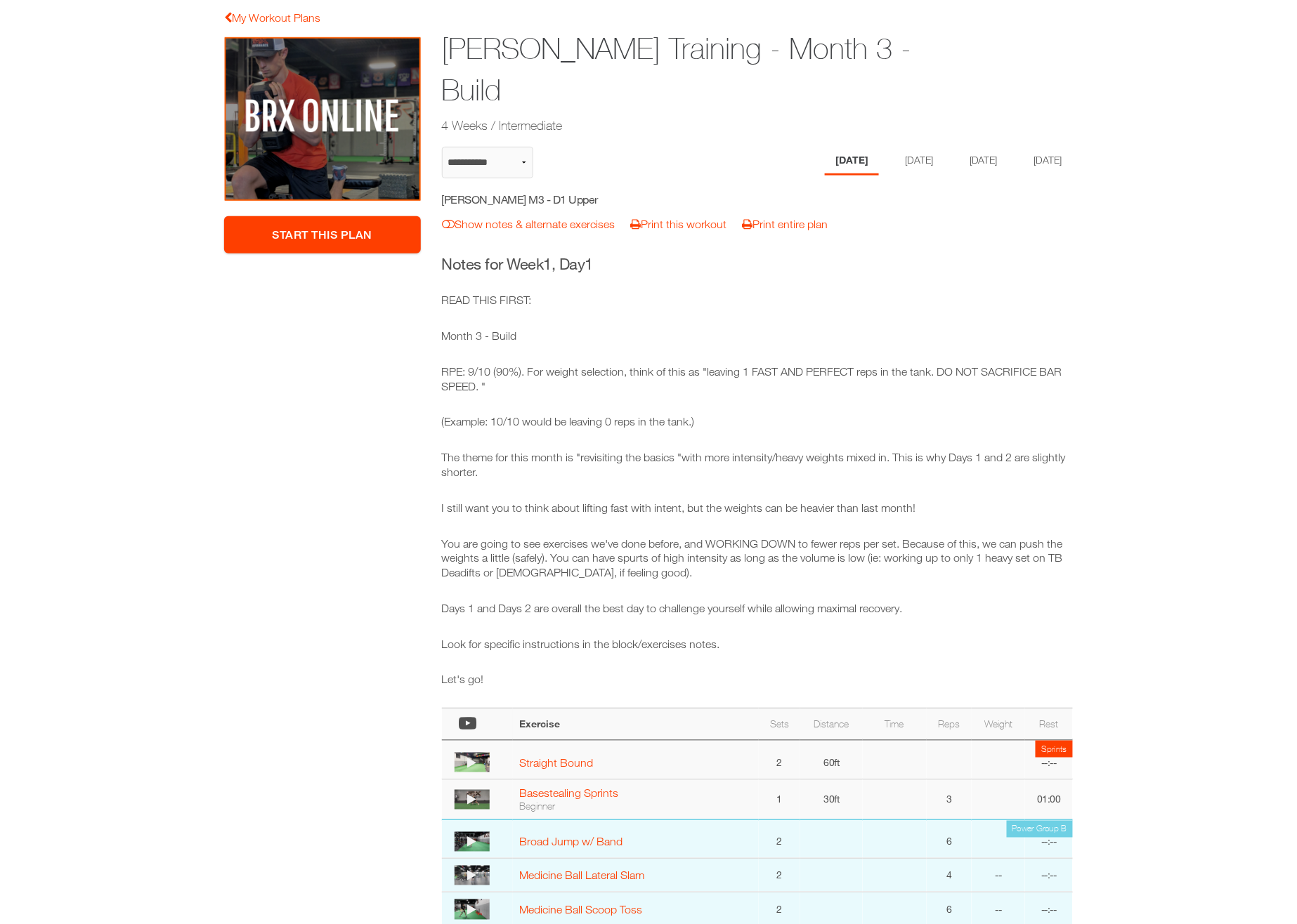
scroll to position [78, 0]
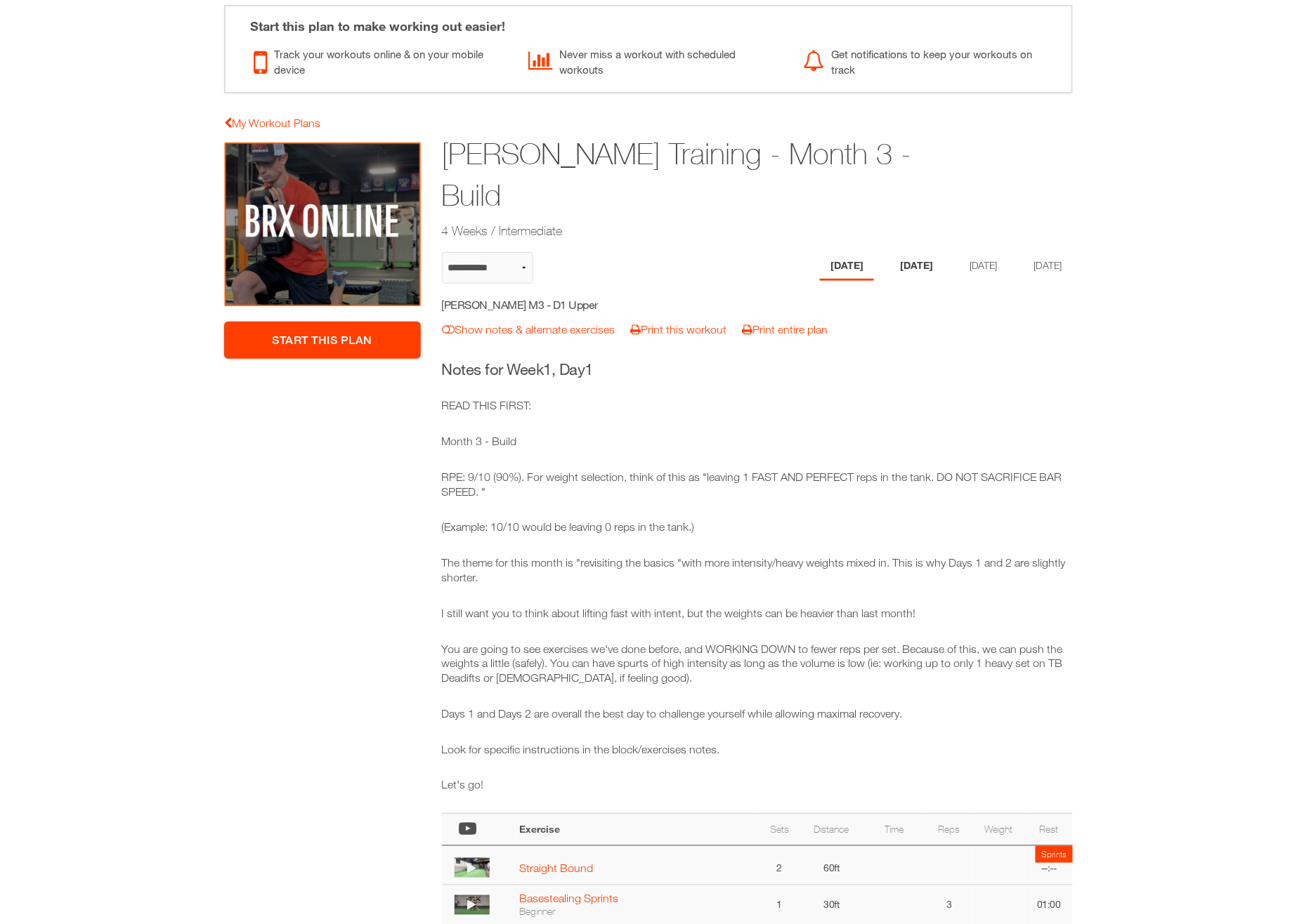
click at [915, 252] on li "[DATE]" at bounding box center [916, 267] width 54 height 29
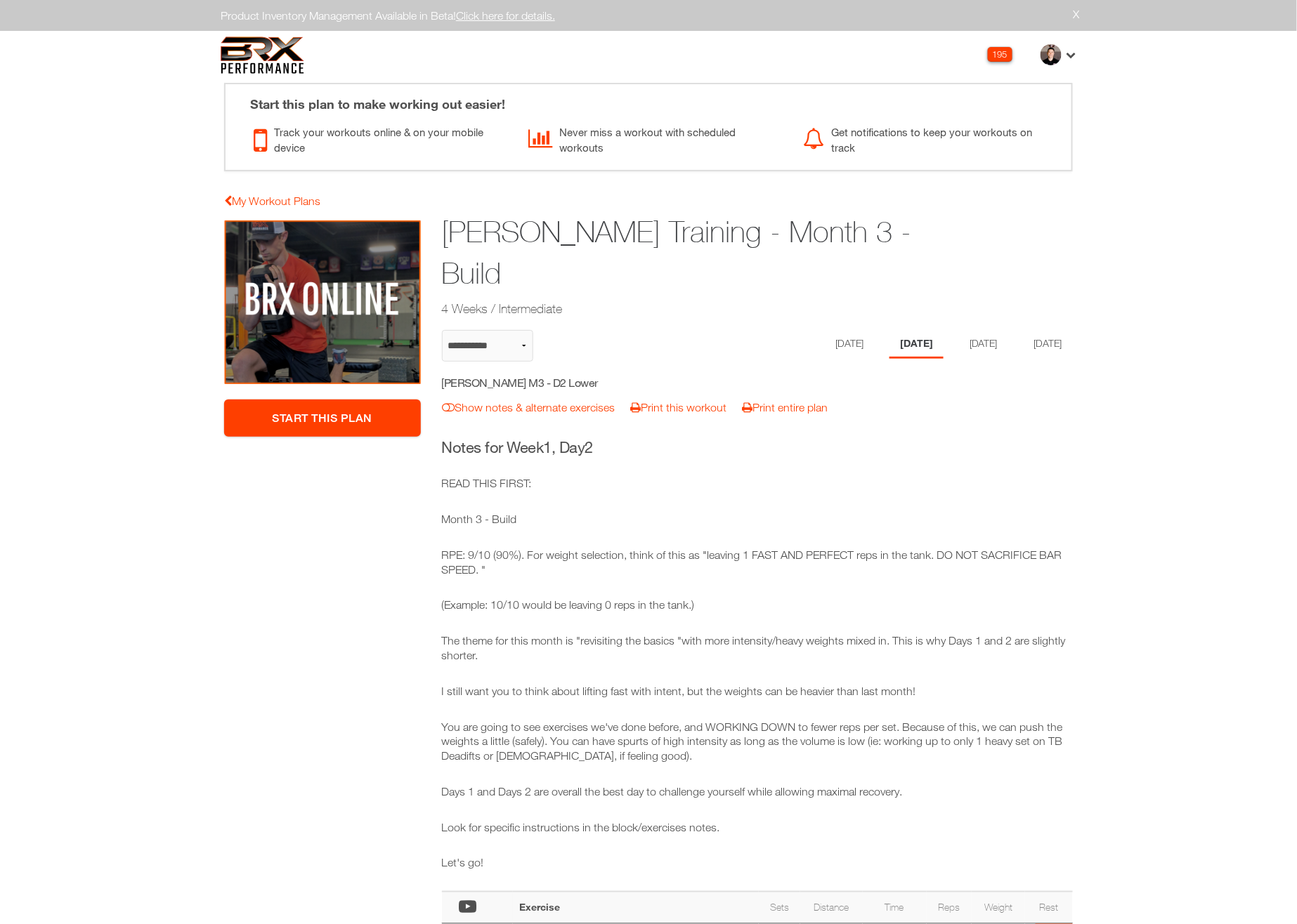
click at [983, 216] on div "[PERSON_NAME] Training - Month 3 - Build 4 Weeks / Intermediate" at bounding box center [757, 266] width 653 height 114
click at [726, 231] on h1 "[PERSON_NAME] Training - Month 3 - Build" at bounding box center [703, 253] width 523 height 83
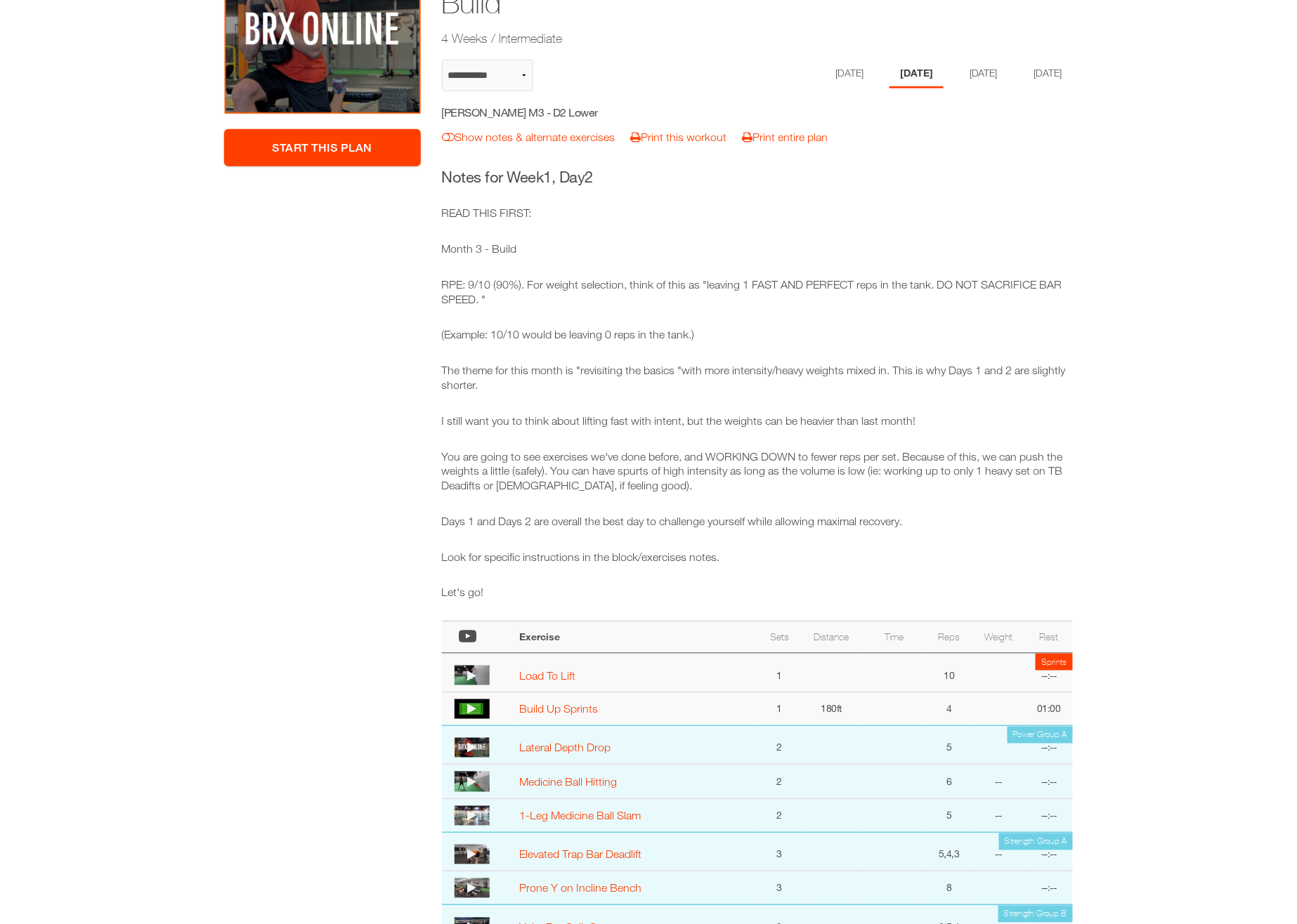
scroll to position [128, 0]
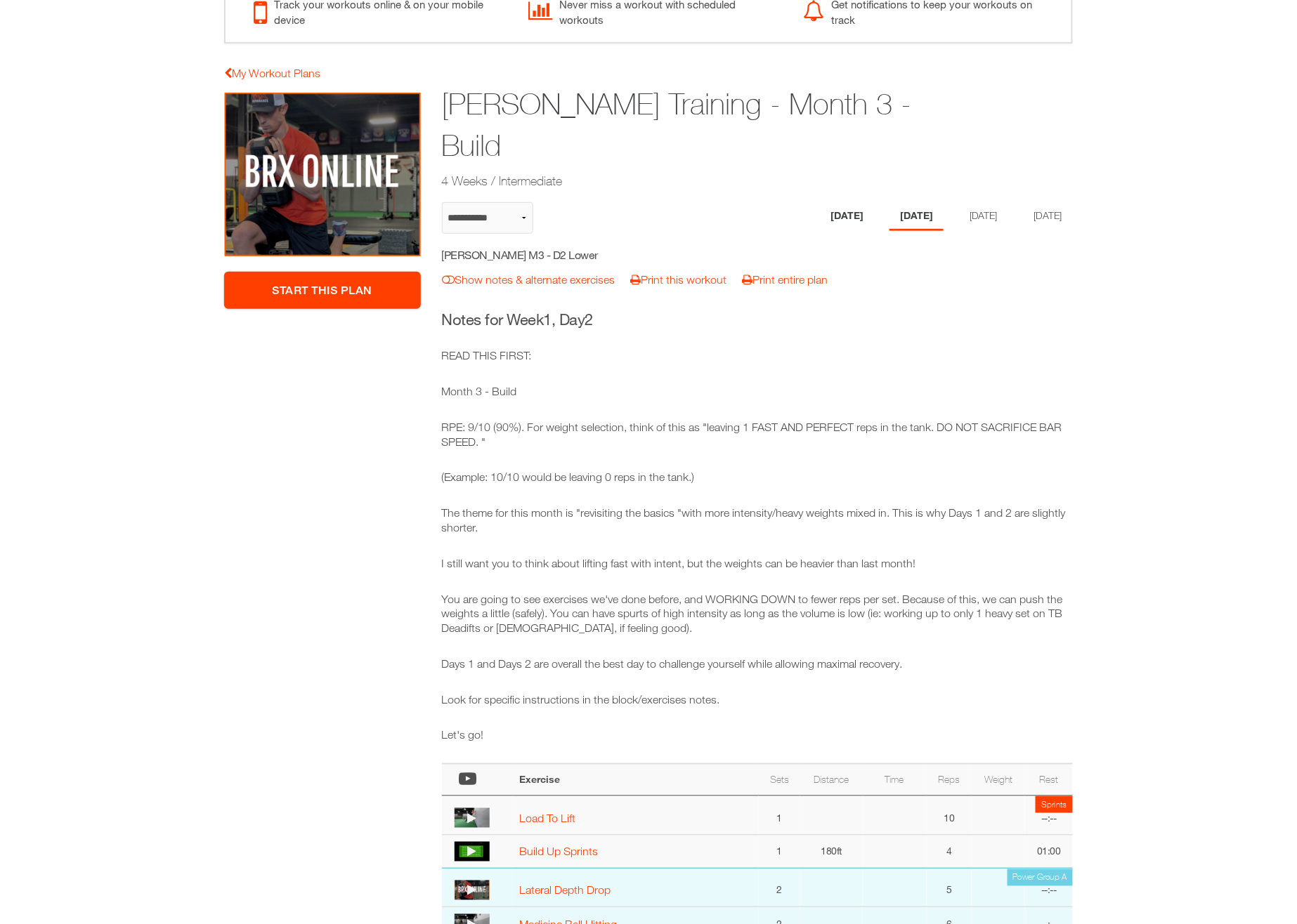
click at [823, 202] on li "[DATE]" at bounding box center [847, 216] width 54 height 29
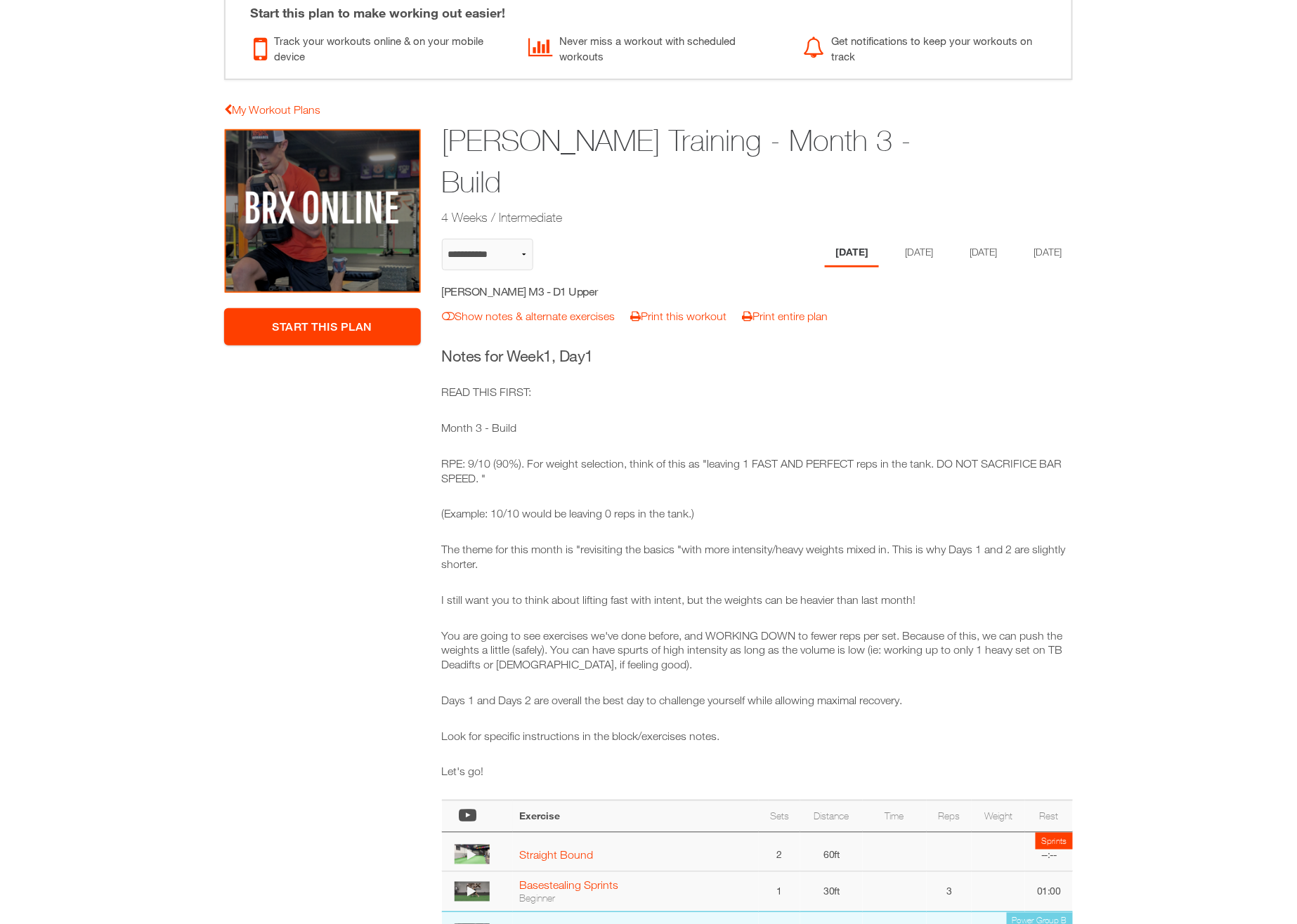
scroll to position [49, 0]
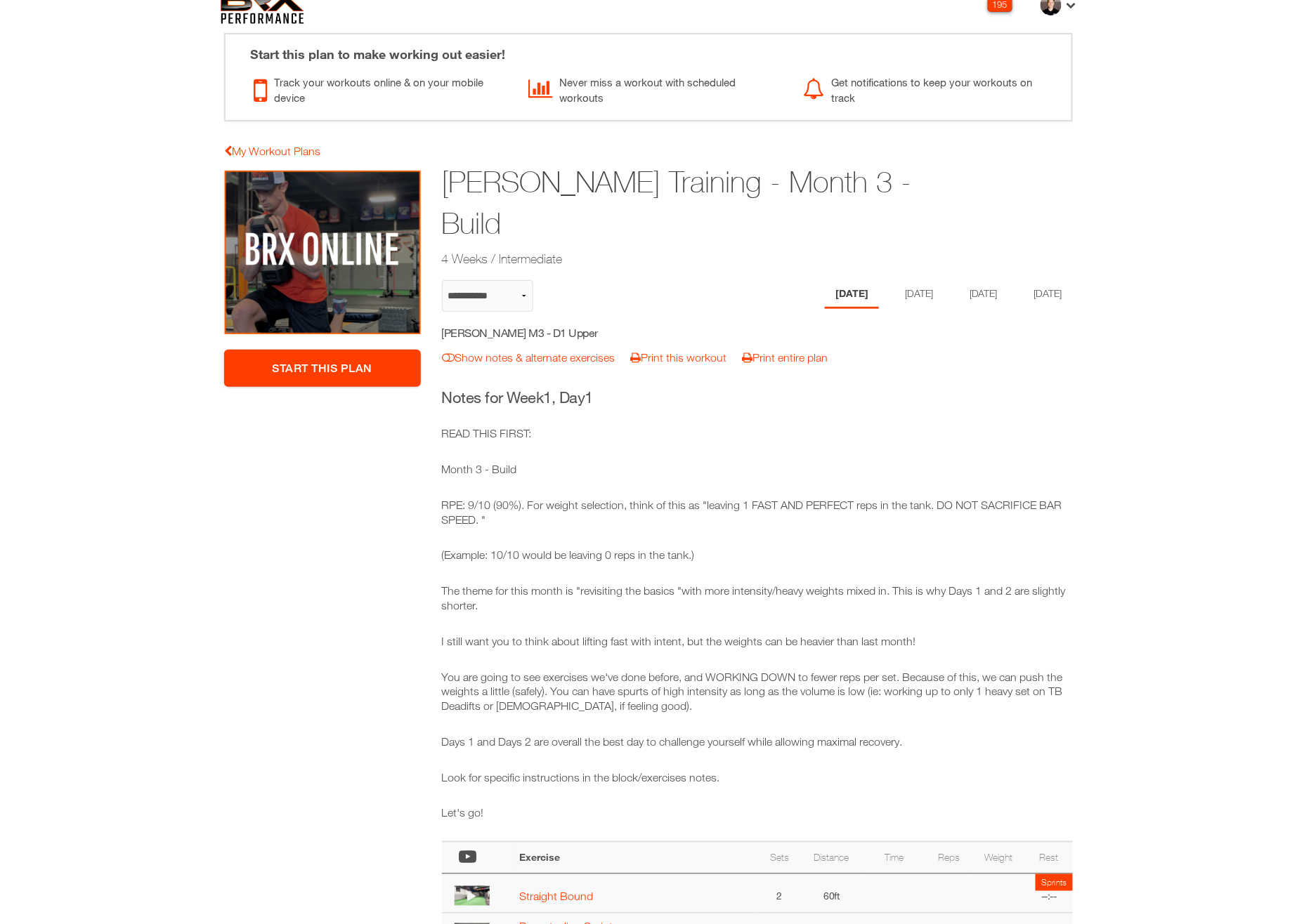
click at [939, 280] on ul "[DATE] [DATE] [DATE] [DATE]" at bounding box center [941, 294] width 263 height 29
click at [970, 280] on li "[DATE]" at bounding box center [981, 294] width 54 height 29
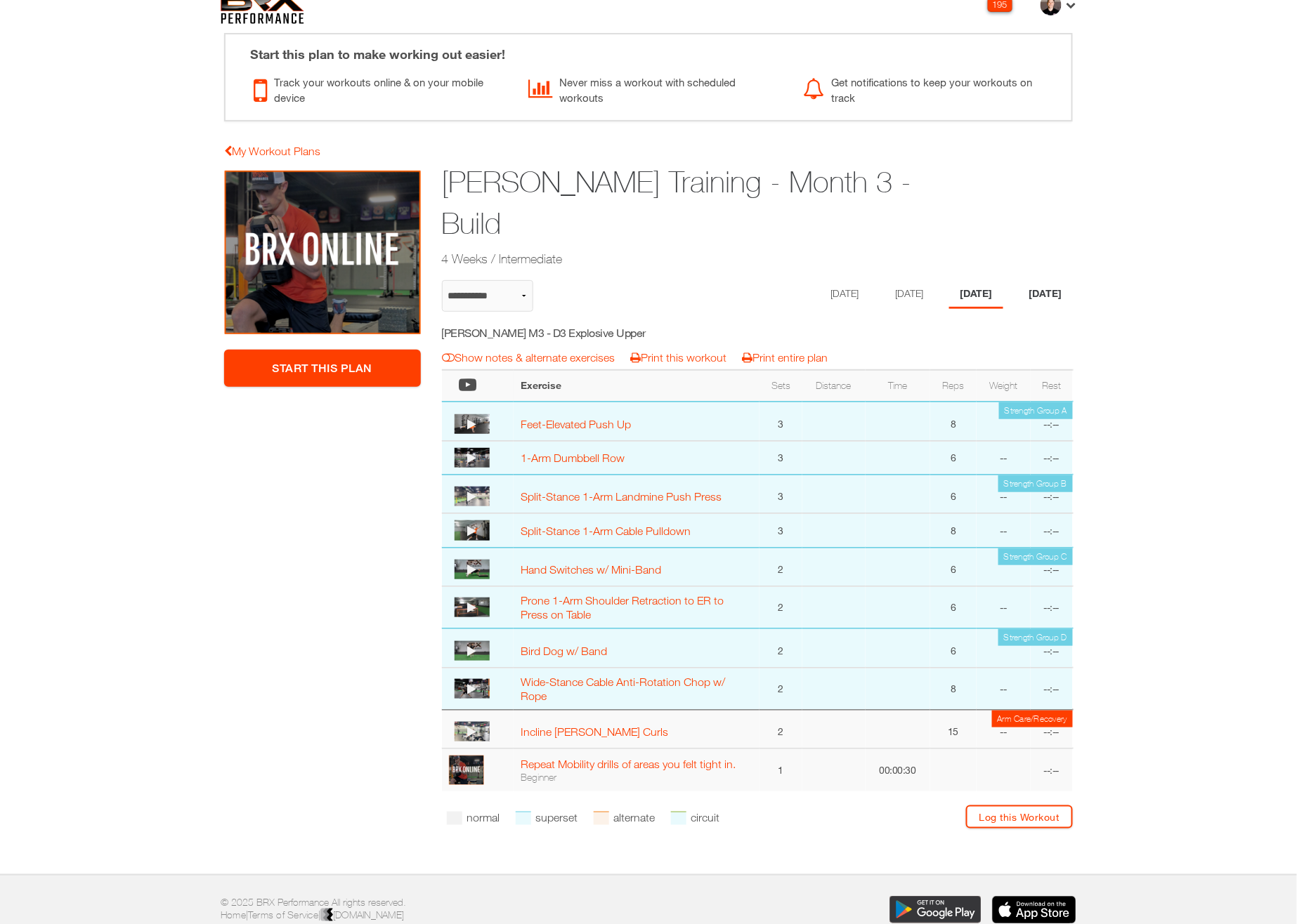
click at [1027, 280] on li "[DATE]" at bounding box center [1046, 294] width 54 height 29
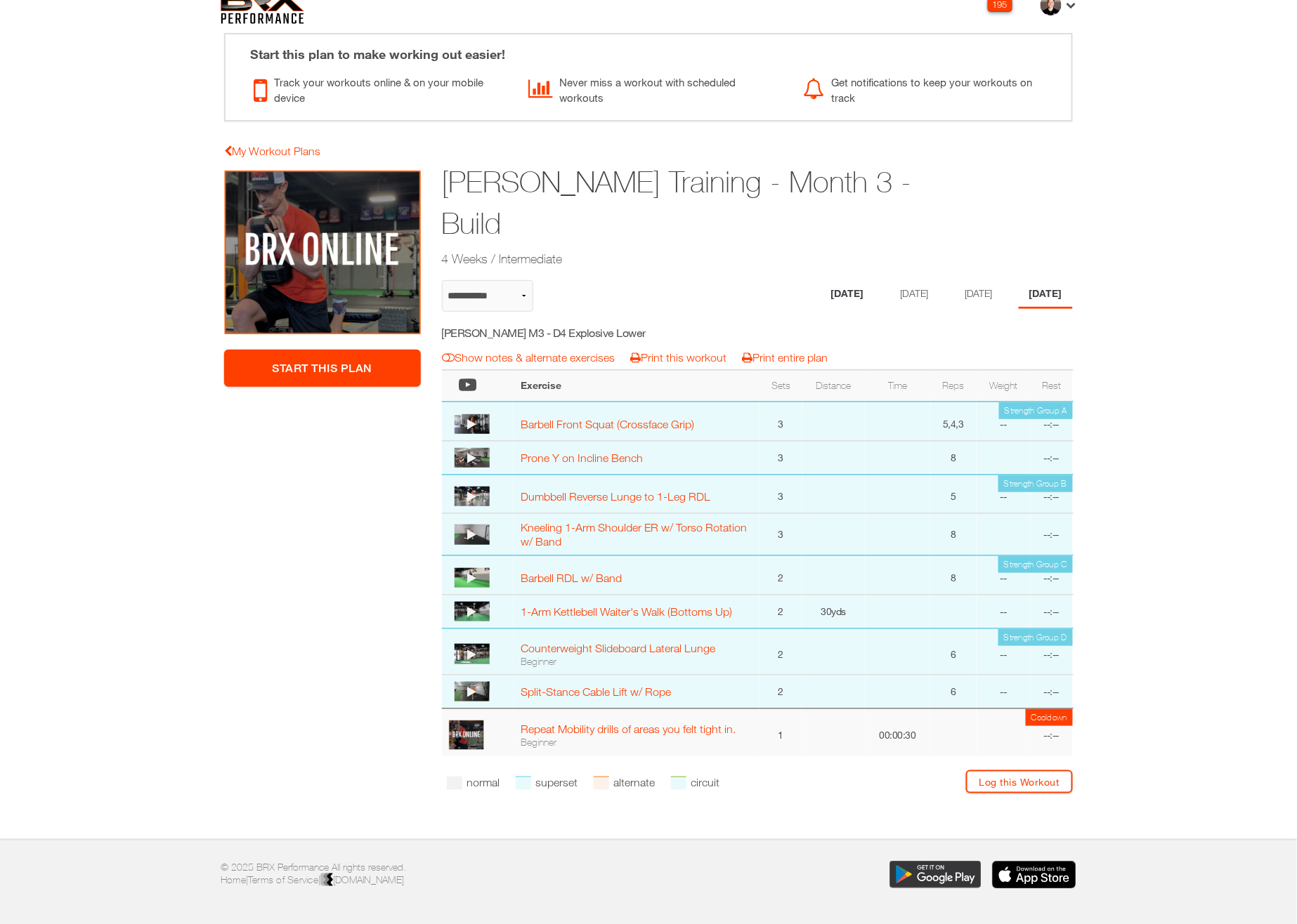
click at [834, 280] on li "[DATE]" at bounding box center [847, 294] width 54 height 29
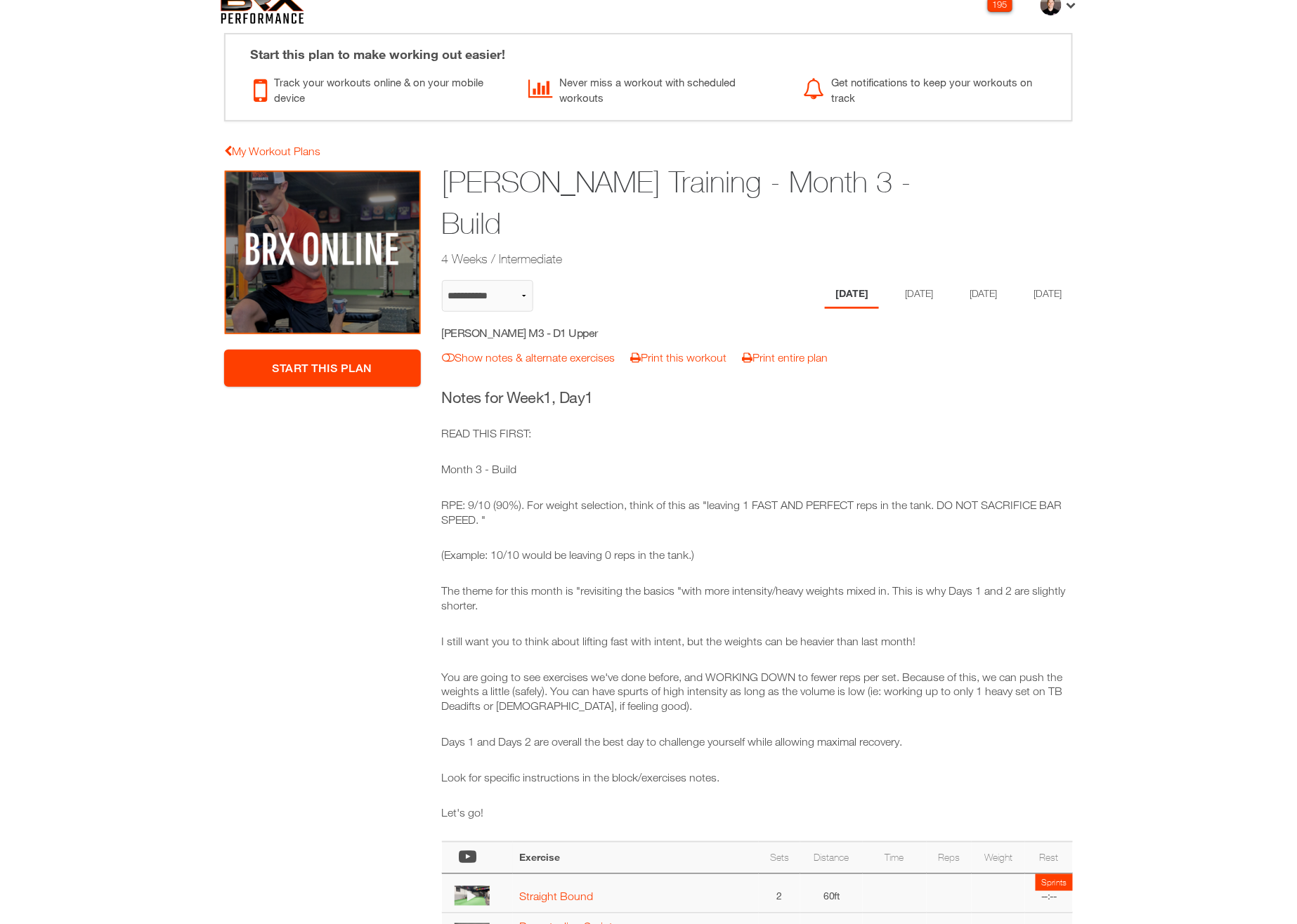
click at [556, 325] on h5 "[PERSON_NAME] M3 - D1 Upper" at bounding box center [567, 332] width 251 height 15
copy div "[PERSON_NAME] M3 - D1 Upper notes & alternates | Print Workout | Print Plan"
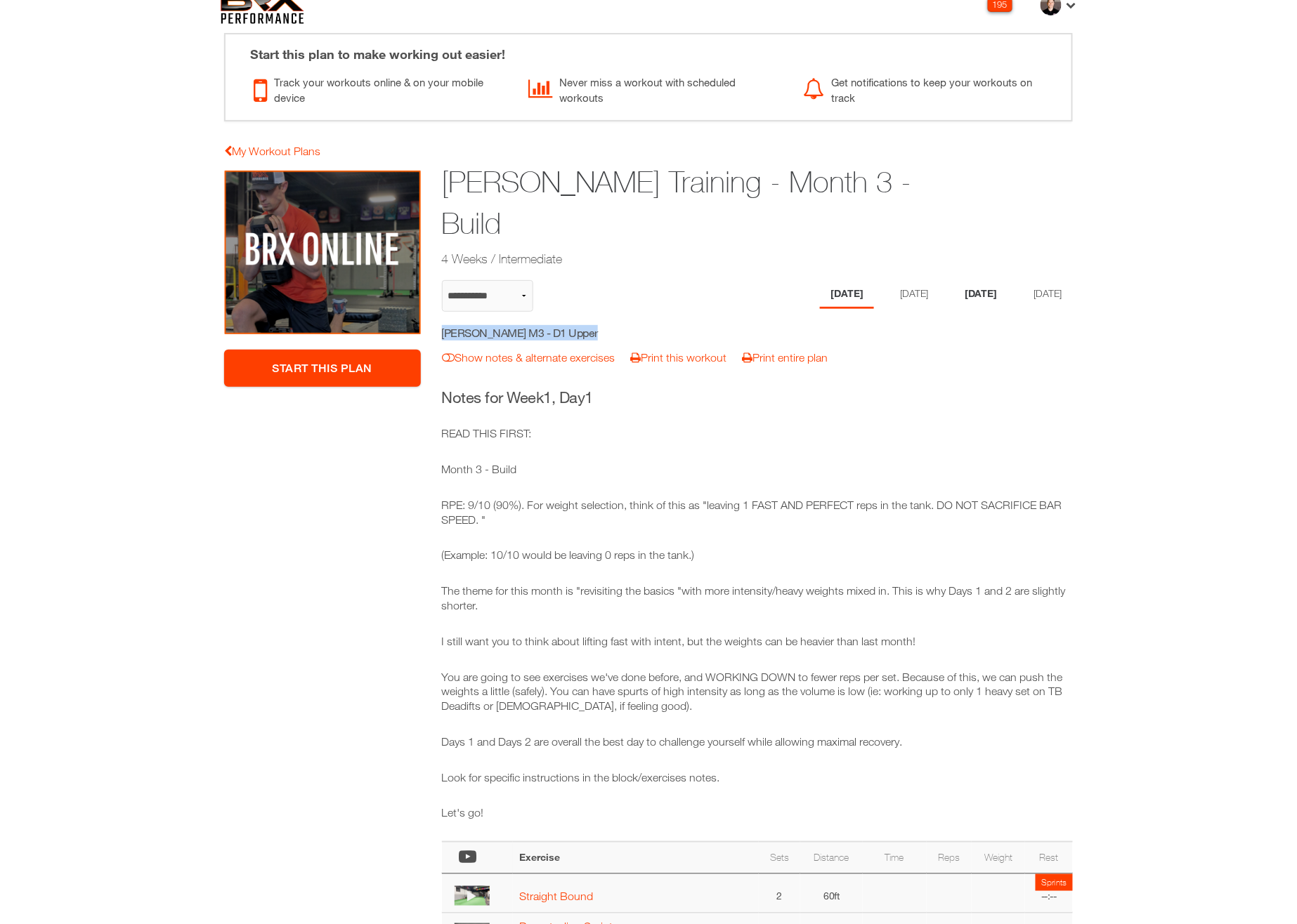
click at [980, 280] on li "[DATE]" at bounding box center [981, 294] width 54 height 29
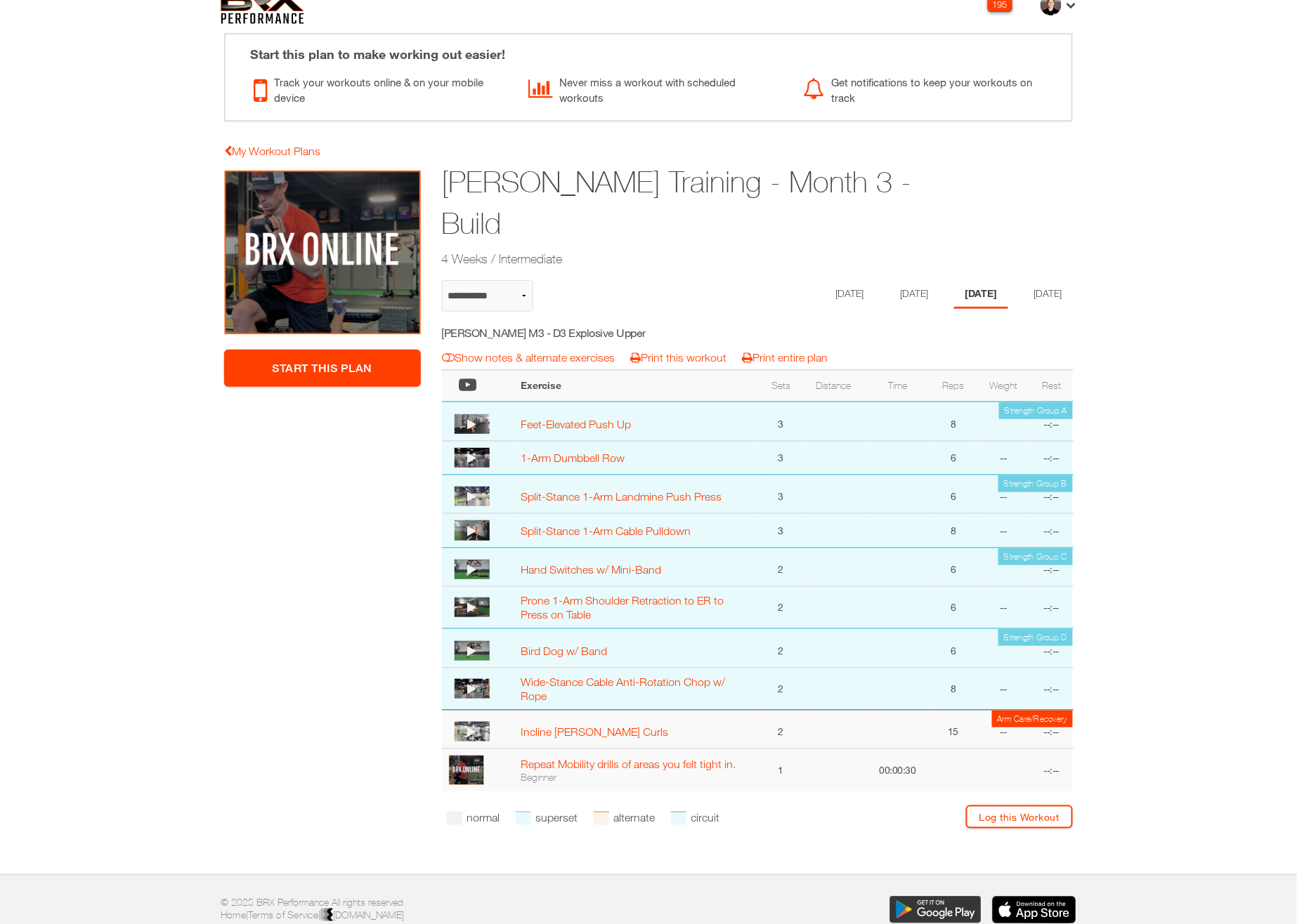
click at [980, 280] on li "[DATE]" at bounding box center [981, 294] width 54 height 29
click at [611, 325] on h5 "[PERSON_NAME] M3 - D3 Explosive Upper" at bounding box center [567, 332] width 251 height 15
click at [611, 325] on h5 "Owen Stone M3 - D3 Explosive Upper" at bounding box center [567, 332] width 251 height 15
copy div "Owen Stone M3 - D3 Explosive Upper notes & alternates | Print Workout | Print P…"
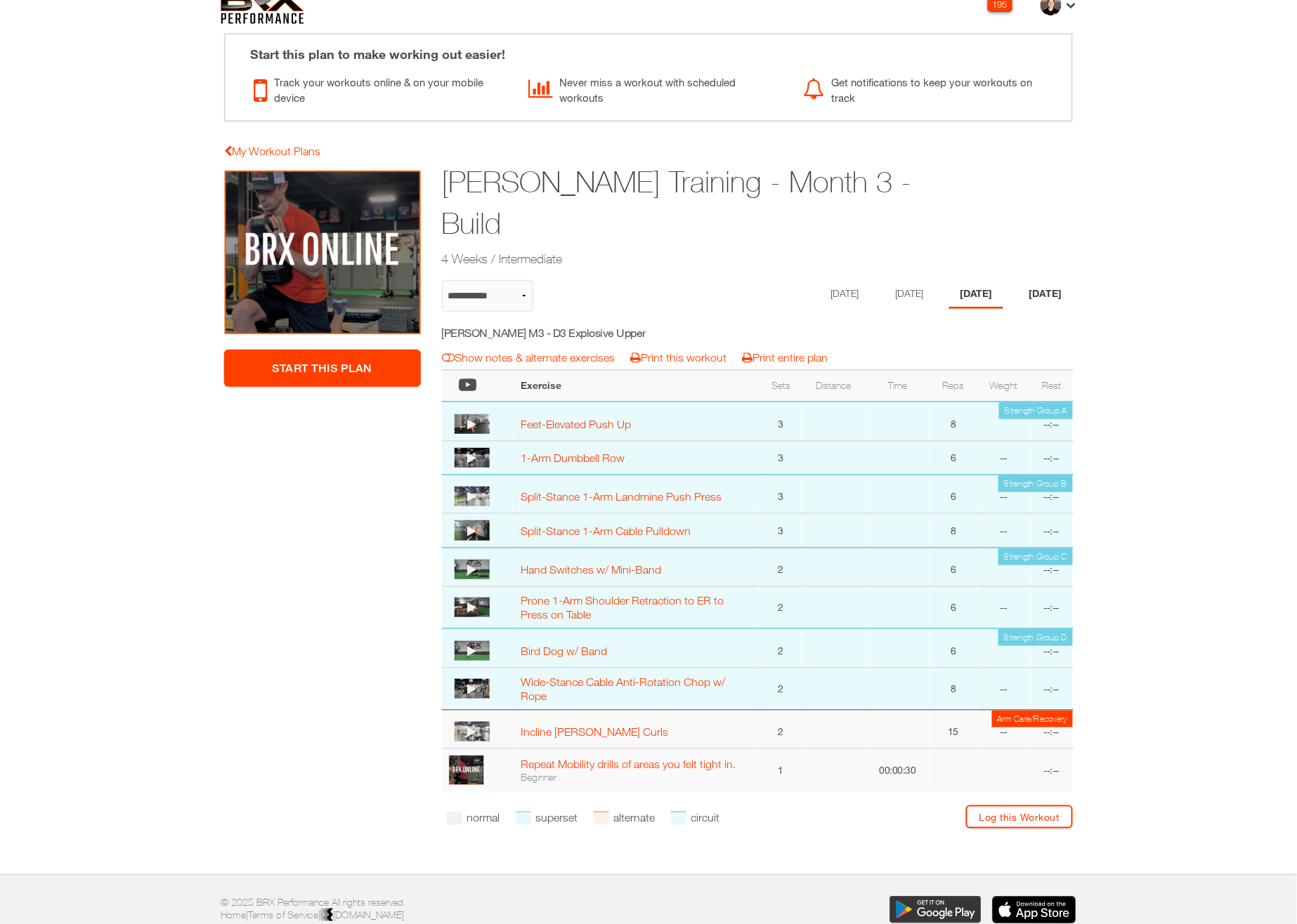
click at [1046, 280] on li "[DATE]" at bounding box center [1046, 294] width 54 height 29
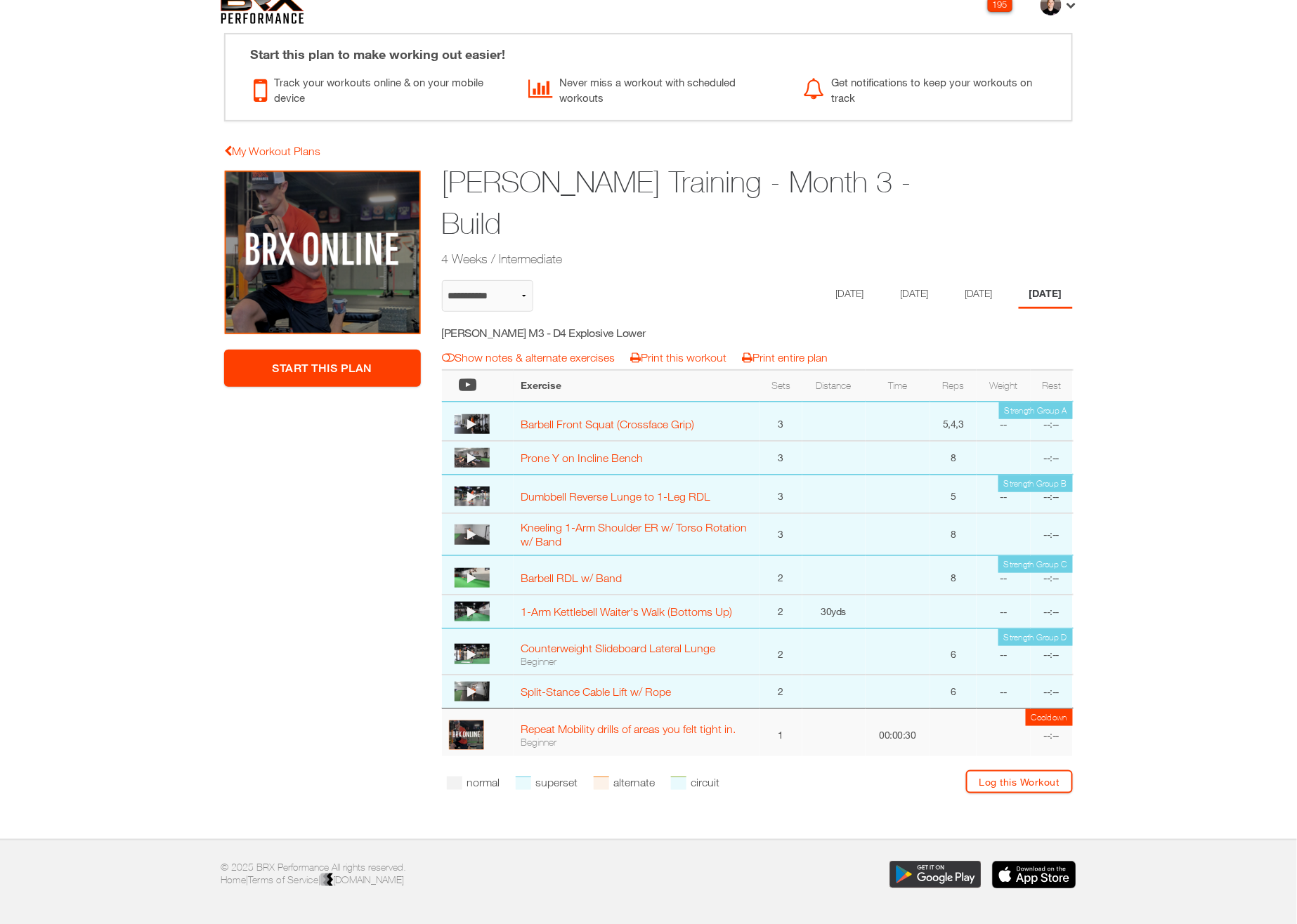
click at [579, 325] on h5 "Owen Stone M3 - D4 Explosive Lower" at bounding box center [567, 332] width 251 height 15
copy div "Owen Stone M3 - D4 Explosive Lower notes & alternates | Print Workout | Print P…"
select select "**********"
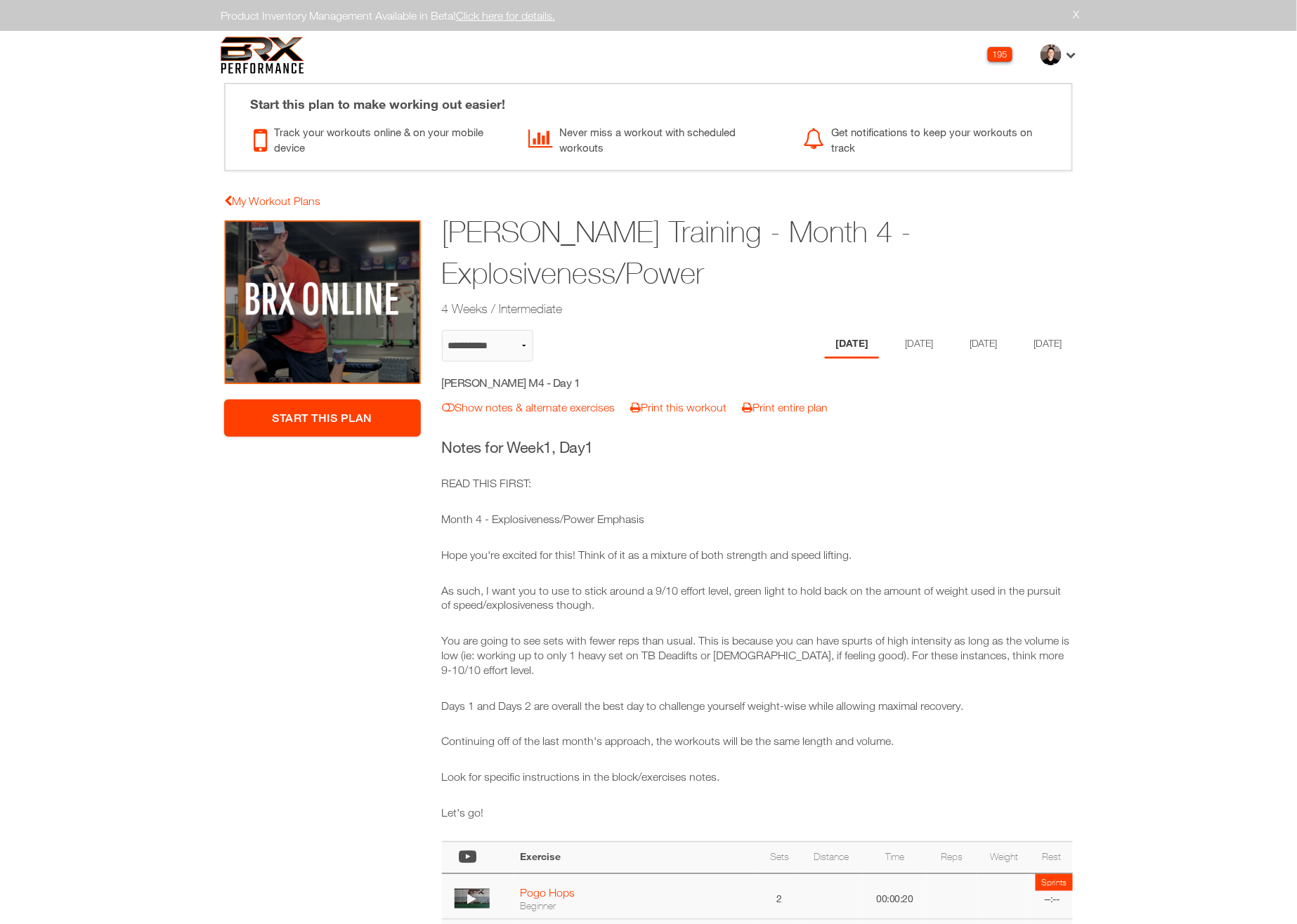
select select "**********"
